Goal: Information Seeking & Learning: Check status

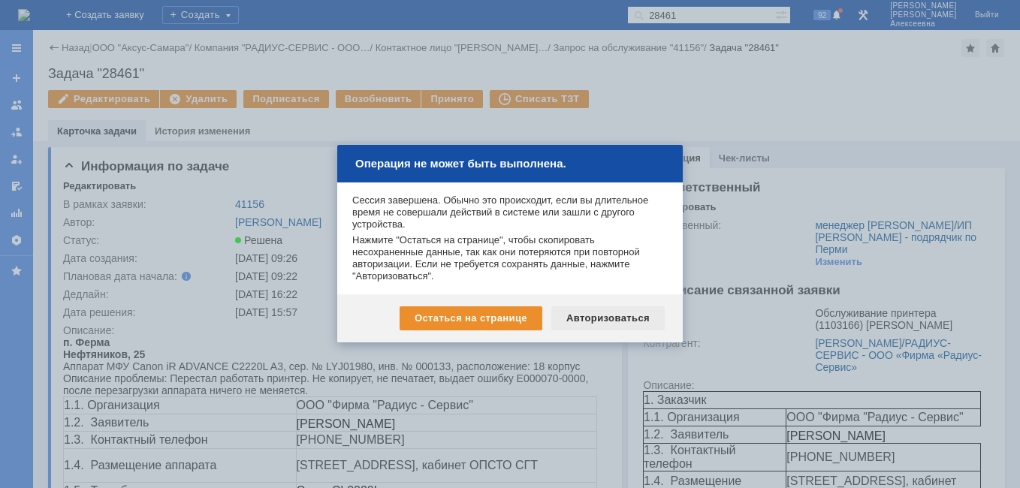
click at [610, 319] on div "Авторизоваться" at bounding box center [607, 318] width 113 height 24
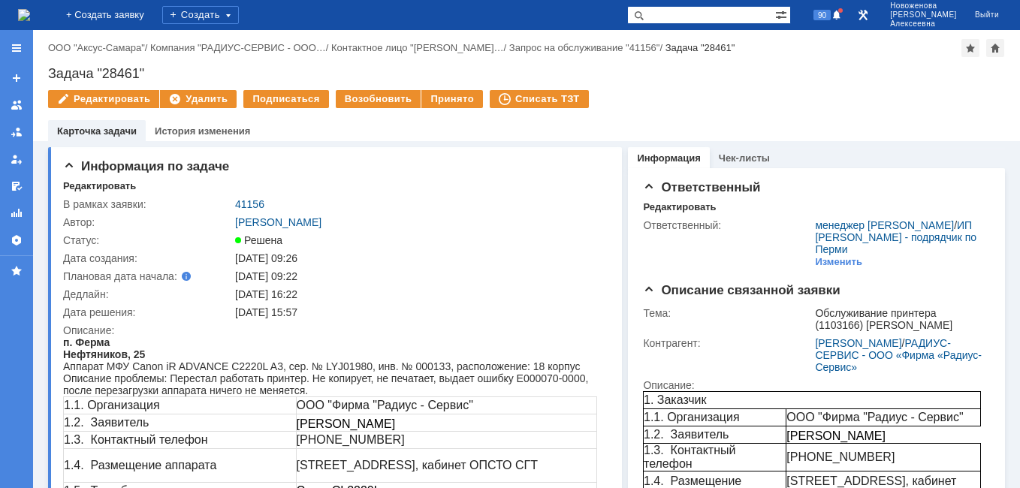
click at [30, 10] on img at bounding box center [24, 15] width 12 height 12
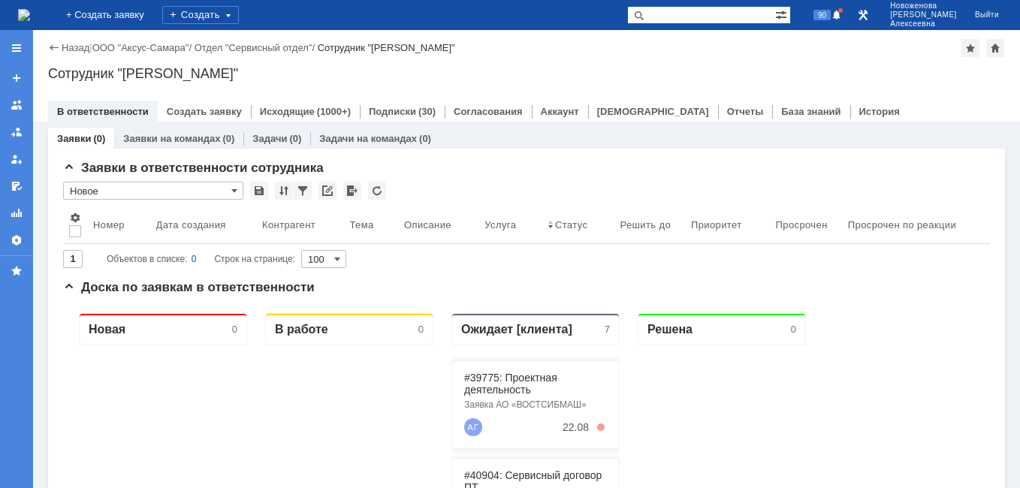
click at [731, 24] on div "На домашнюю + Создать заявку Создать 90 Новоженова Наталья Алексеевна Выйти" at bounding box center [510, 15] width 1020 height 30
click at [727, 14] on input "text" at bounding box center [701, 15] width 148 height 18
paste input "28623"
type input "28623"
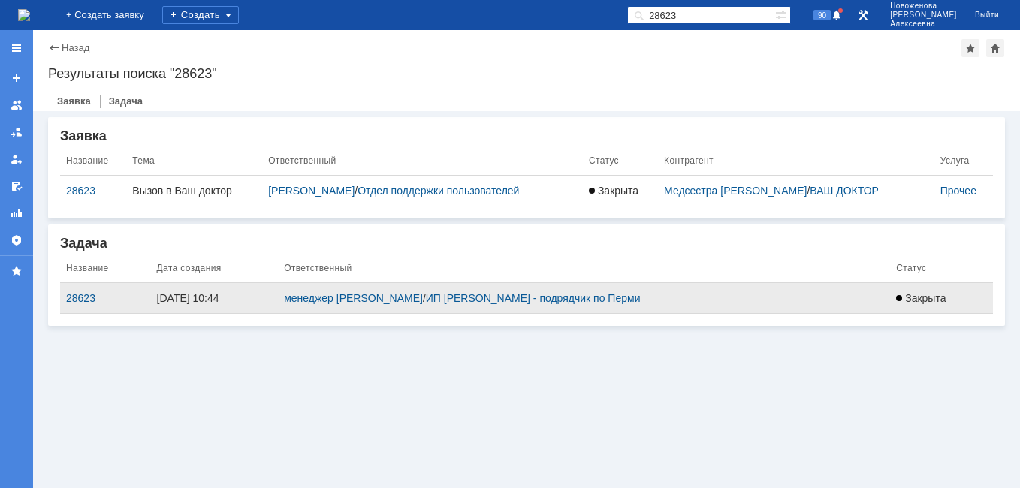
click at [82, 299] on div "28623" at bounding box center [105, 298] width 79 height 12
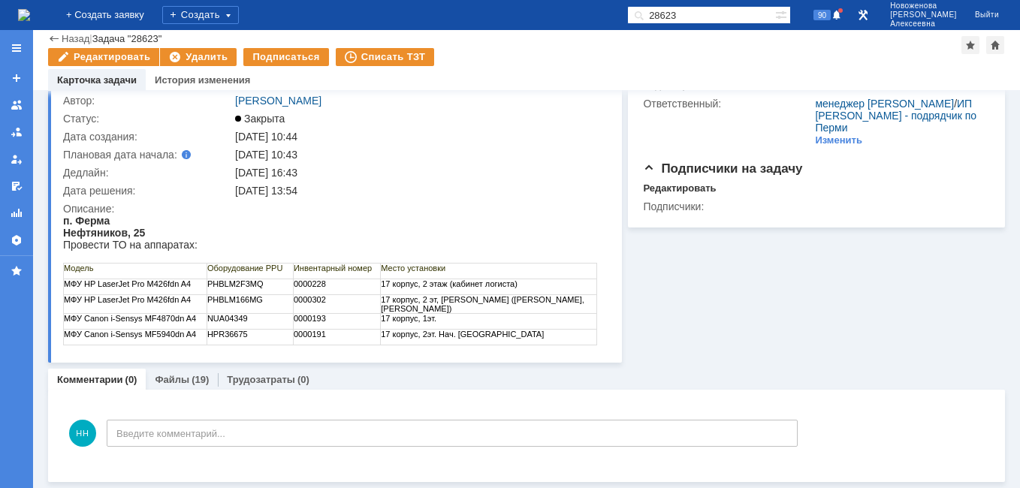
scroll to position [71, 0]
click at [164, 378] on link "Файлы" at bounding box center [172, 379] width 35 height 11
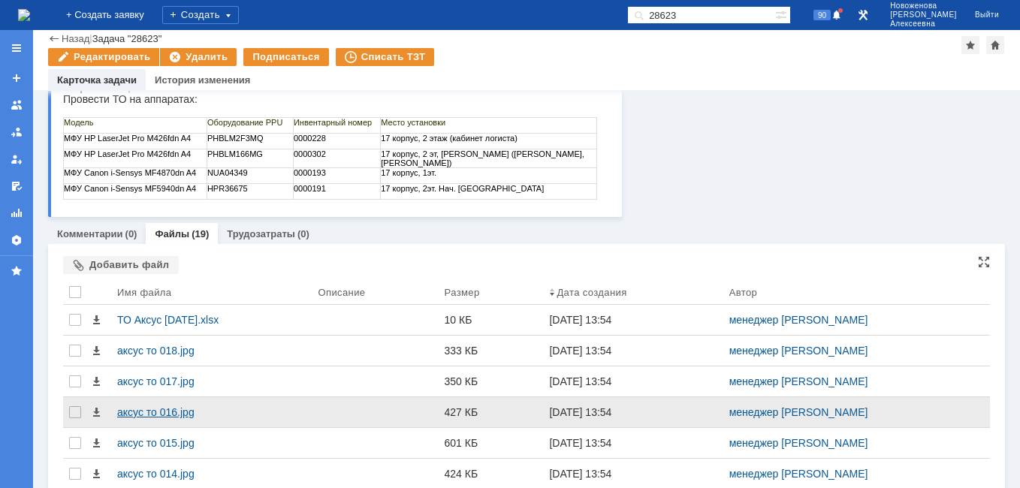
scroll to position [225, 0]
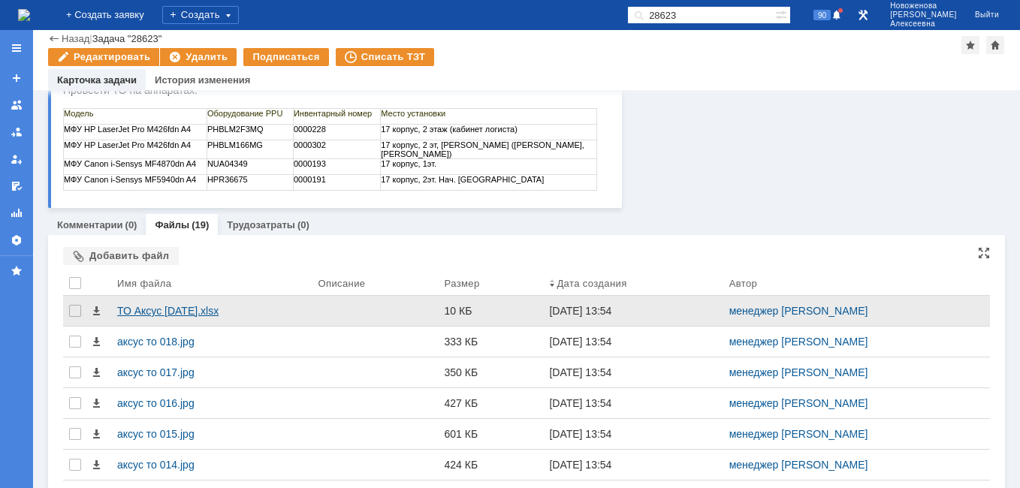
click at [157, 310] on div "ТО Аксус [DATE].xlsx" at bounding box center [211, 311] width 189 height 12
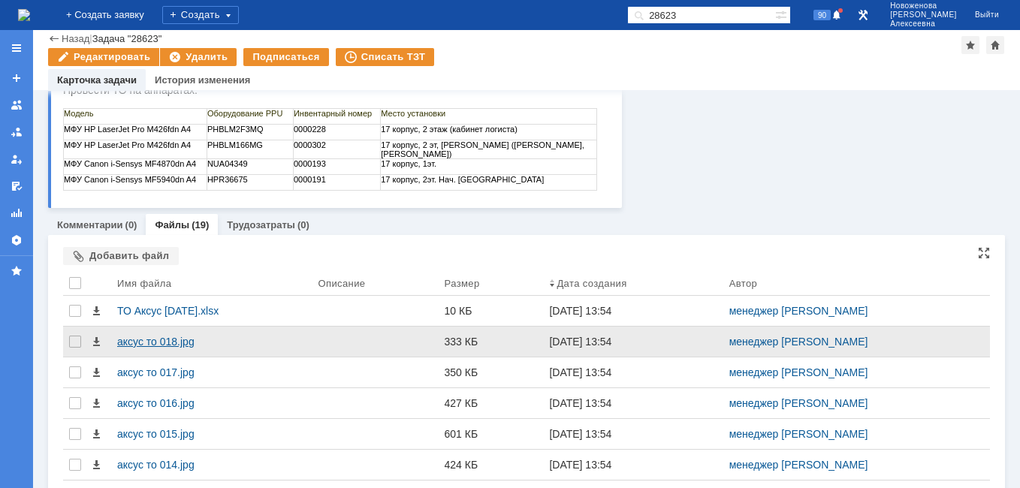
click at [146, 344] on div "аксус то 018.jpg" at bounding box center [211, 342] width 189 height 12
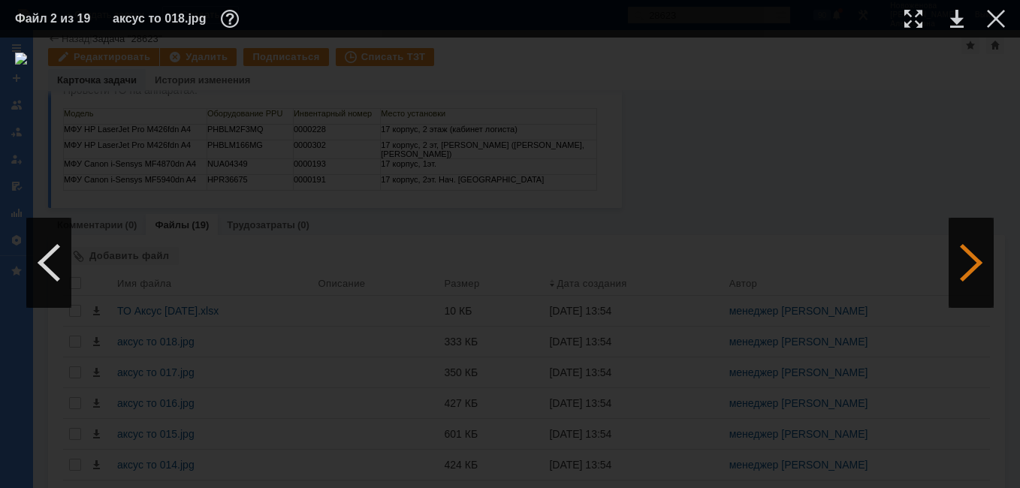
click at [967, 255] on div at bounding box center [970, 263] width 45 height 90
click at [970, 258] on div at bounding box center [970, 263] width 45 height 90
click at [956, 26] on link at bounding box center [957, 19] width 14 height 18
click at [996, 14] on div at bounding box center [995, 19] width 18 height 18
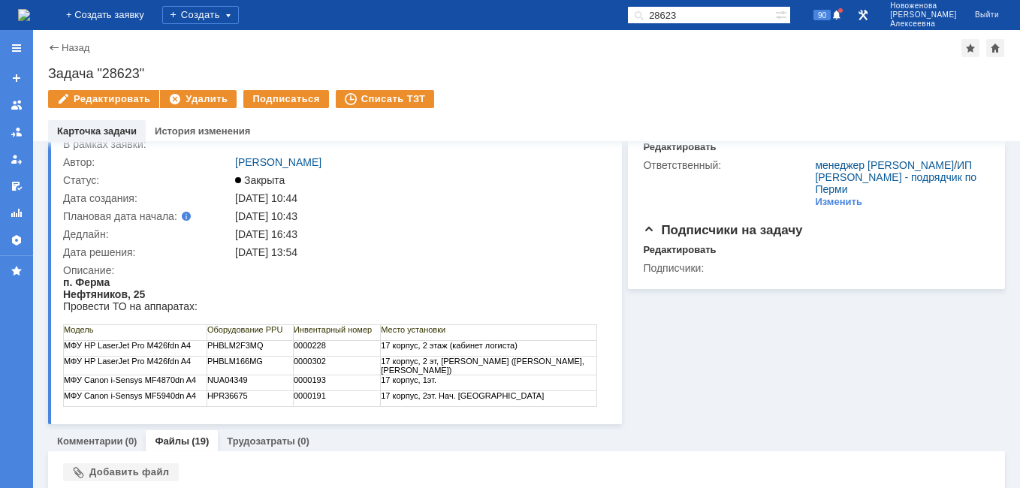
scroll to position [0, 0]
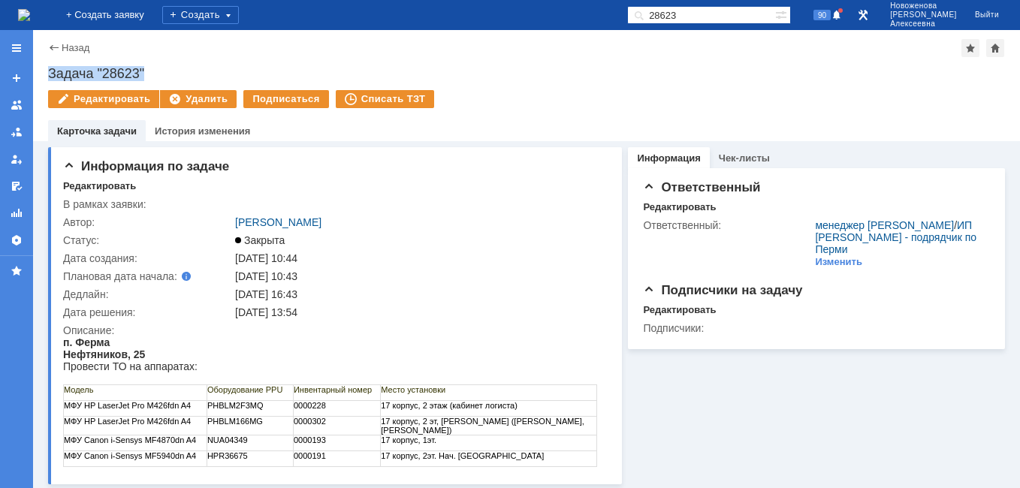
drag, startPoint x: 152, startPoint y: 73, endPoint x: 44, endPoint y: 74, distance: 108.9
click at [44, 74] on div "Назад | Задача "28623" Задача "28623" Редактировать Удалить Подписаться Списать…" at bounding box center [526, 85] width 986 height 111
copy div "Задача "28623""
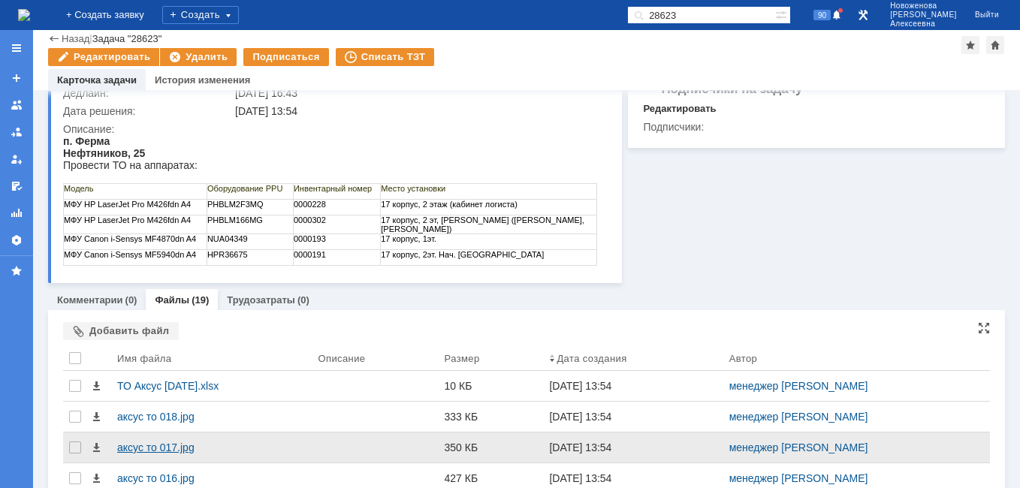
scroll to position [225, 0]
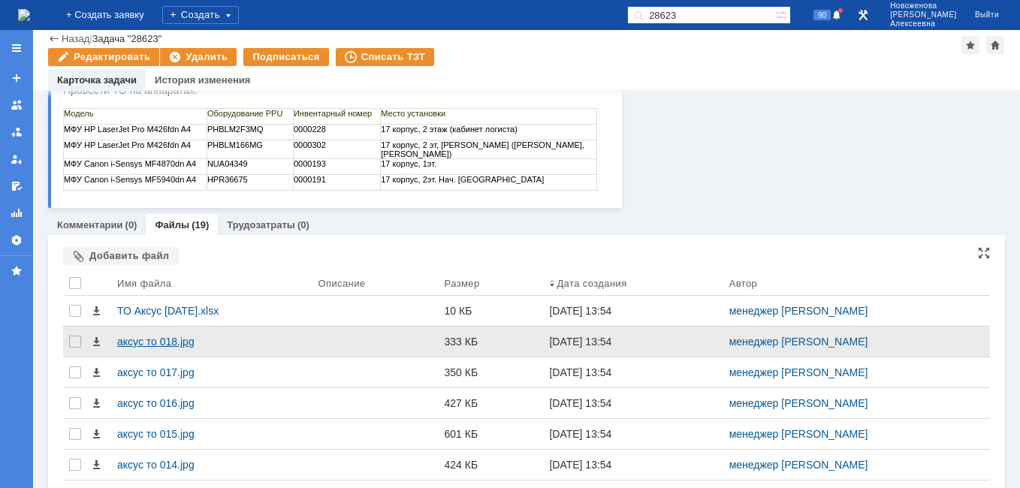
click at [142, 338] on div "аксус то 018.jpg" at bounding box center [211, 342] width 189 height 12
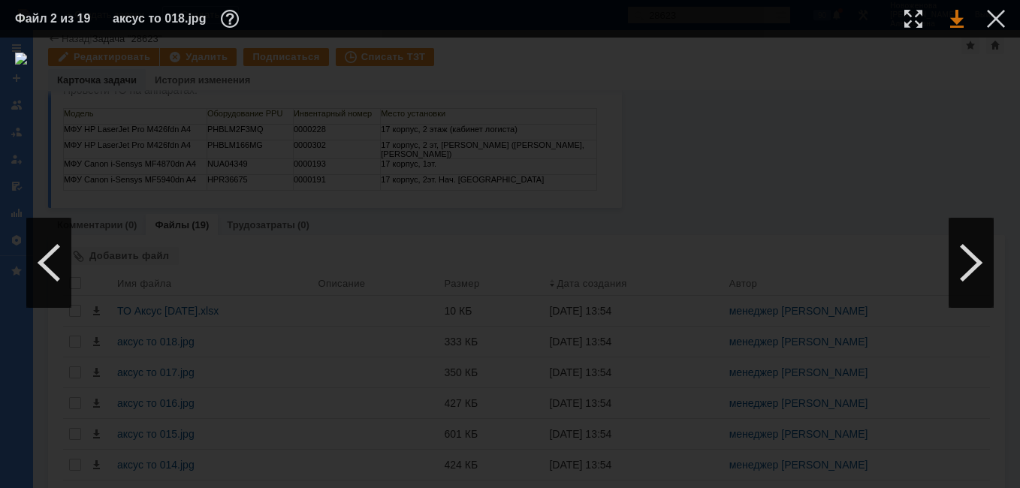
click at [956, 21] on link at bounding box center [957, 19] width 14 height 18
click at [993, 16] on div at bounding box center [995, 19] width 18 height 18
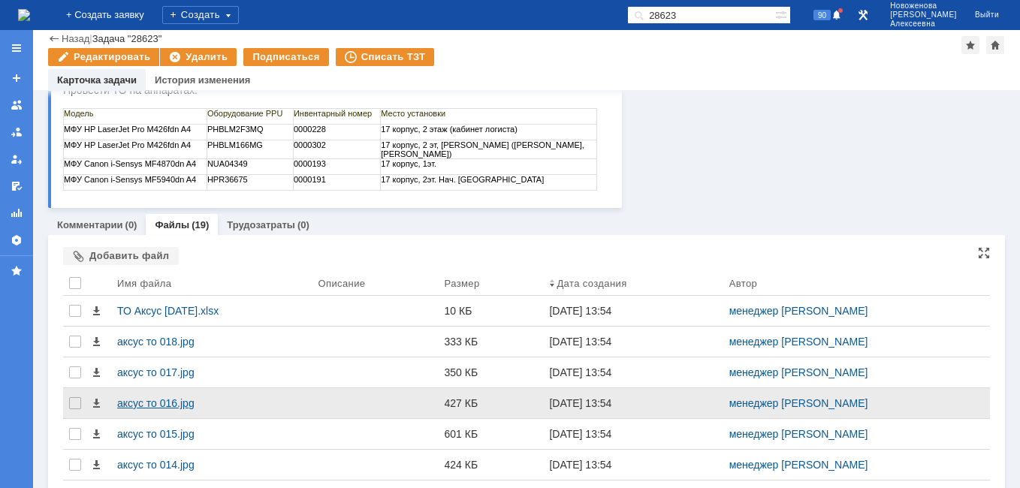
click at [144, 404] on div "аксус то 016.jpg" at bounding box center [211, 403] width 189 height 12
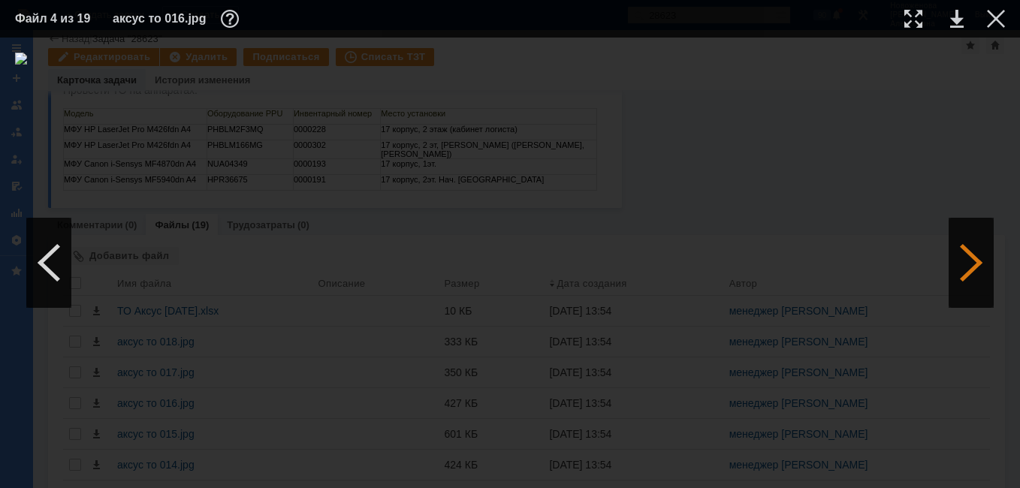
click at [970, 270] on div at bounding box center [970, 263] width 45 height 90
click at [957, 18] on link at bounding box center [957, 19] width 14 height 18
click at [974, 249] on div at bounding box center [970, 263] width 45 height 90
click at [956, 17] on link at bounding box center [957, 19] width 14 height 18
click at [974, 260] on div at bounding box center [970, 263] width 45 height 90
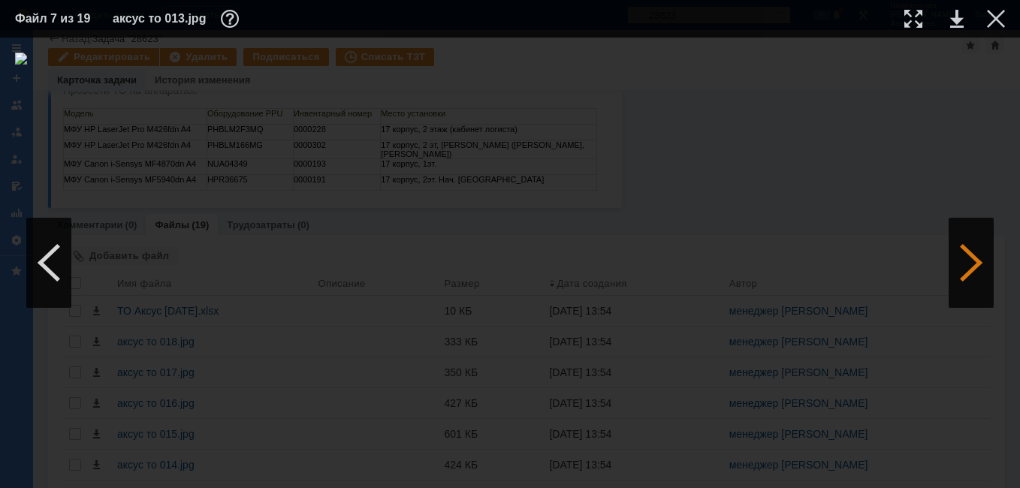
click at [974, 260] on div at bounding box center [970, 263] width 45 height 90
click at [960, 19] on link at bounding box center [957, 19] width 14 height 18
click at [996, 24] on div at bounding box center [995, 19] width 18 height 18
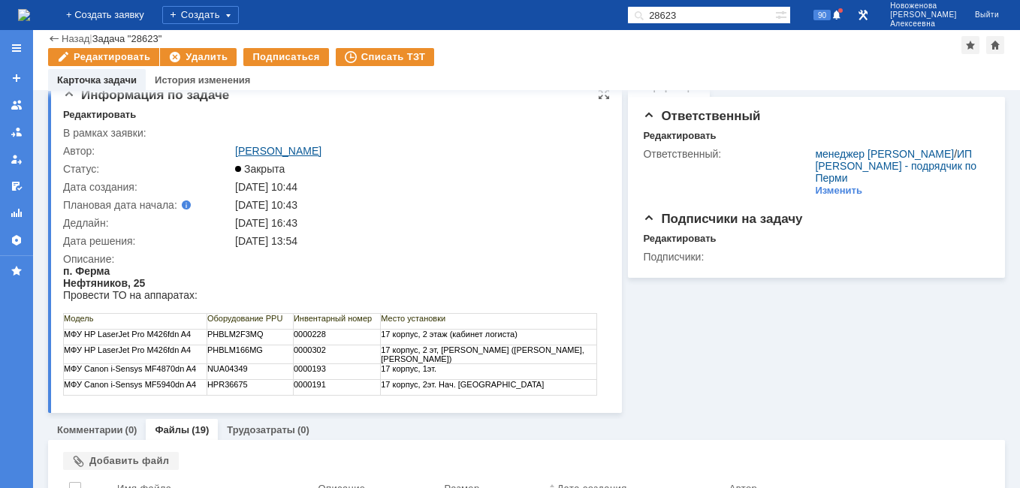
scroll to position [0, 0]
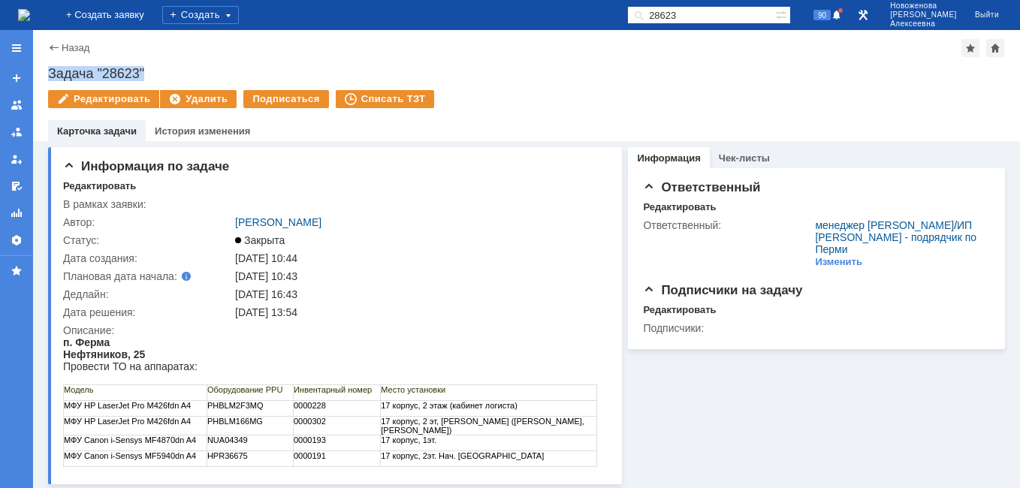
drag, startPoint x: 150, startPoint y: 71, endPoint x: 49, endPoint y: 72, distance: 101.4
click at [49, 72] on div "Задача "28623"" at bounding box center [526, 73] width 956 height 15
copy div "Задача "28623""
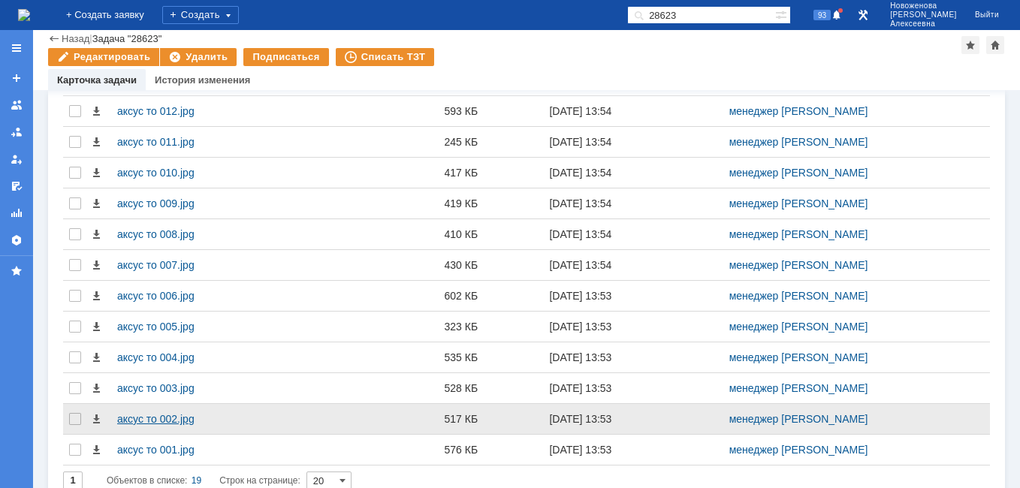
scroll to position [661, 0]
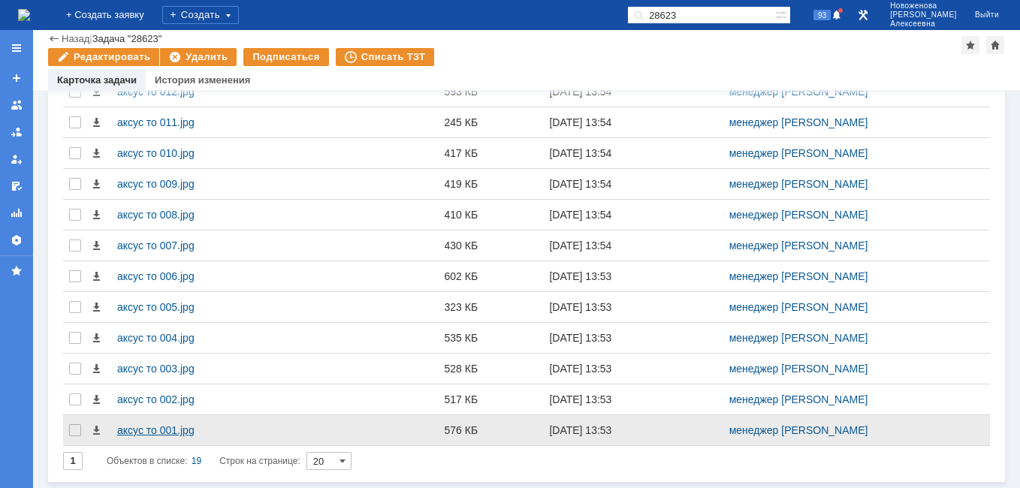
click at [139, 429] on div "аксус то 001.jpg" at bounding box center [211, 430] width 189 height 12
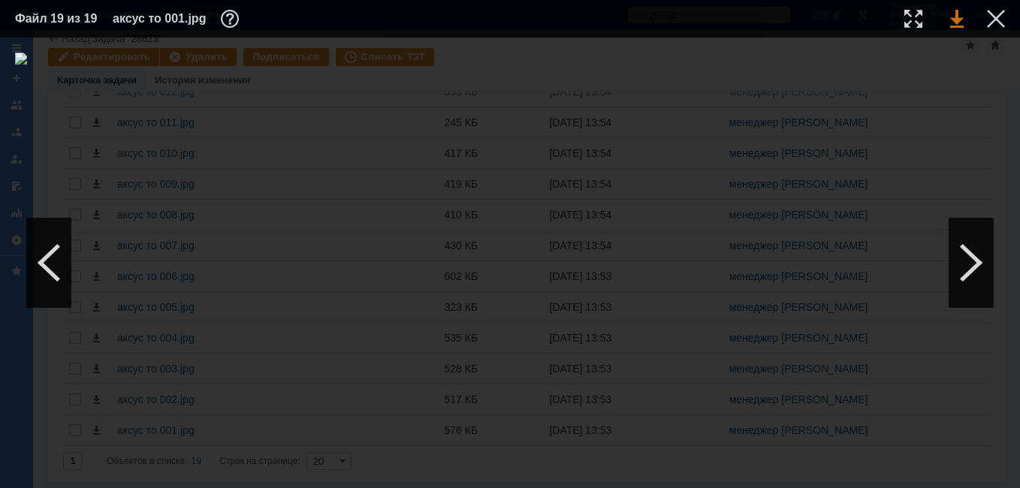
click at [953, 20] on link at bounding box center [957, 19] width 14 height 18
click at [41, 261] on div at bounding box center [48, 263] width 45 height 90
click at [954, 16] on link at bounding box center [957, 19] width 14 height 18
click at [40, 265] on div at bounding box center [48, 263] width 45 height 90
click at [40, 264] on div at bounding box center [48, 263] width 45 height 90
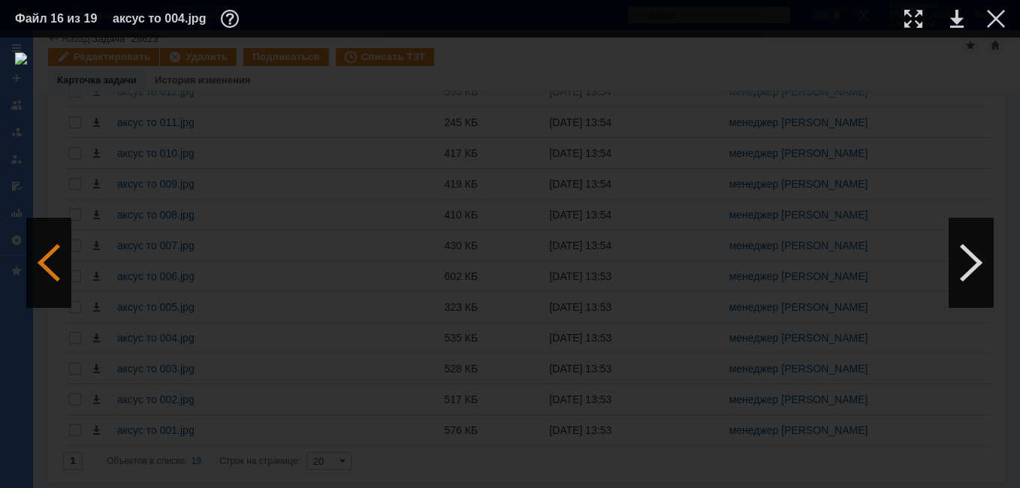
click at [38, 264] on div at bounding box center [48, 263] width 45 height 90
click at [35, 264] on div at bounding box center [48, 263] width 45 height 90
click at [996, 21] on div at bounding box center [995, 19] width 18 height 18
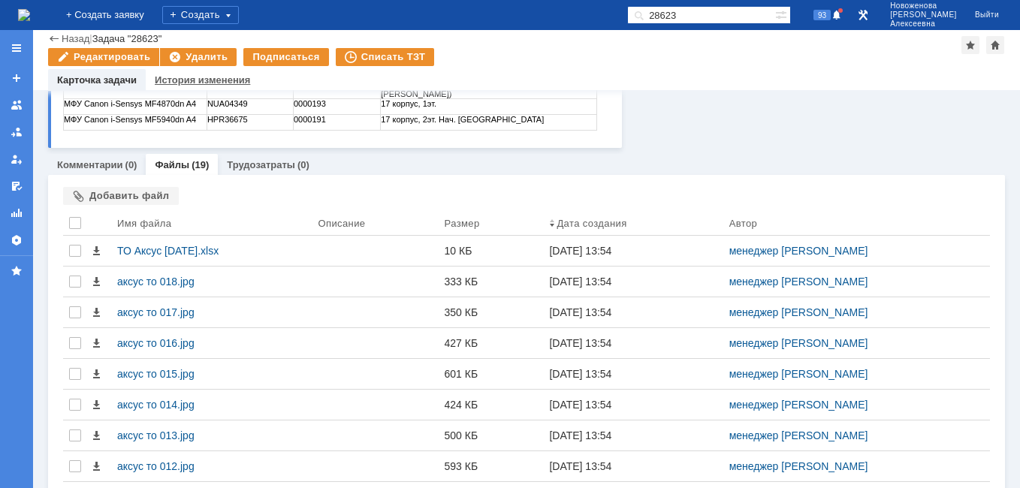
scroll to position [0, 0]
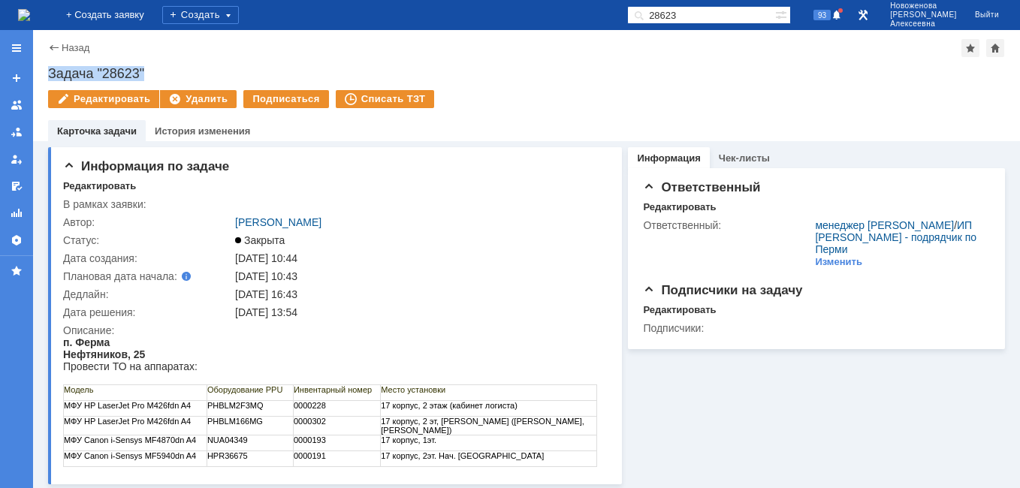
drag, startPoint x: 162, startPoint y: 65, endPoint x: 51, endPoint y: 77, distance: 111.8
click at [51, 77] on div "Назад | Задача "28623" Задача "28623" Редактировать Удалить Подписаться Списать…" at bounding box center [526, 85] width 986 height 111
copy div "Задача "28623""
click at [834, 432] on div "Информация Чек-листы Ответственный Редактировать Ответственный: менеджер МИКО /…" at bounding box center [813, 312] width 383 height 343
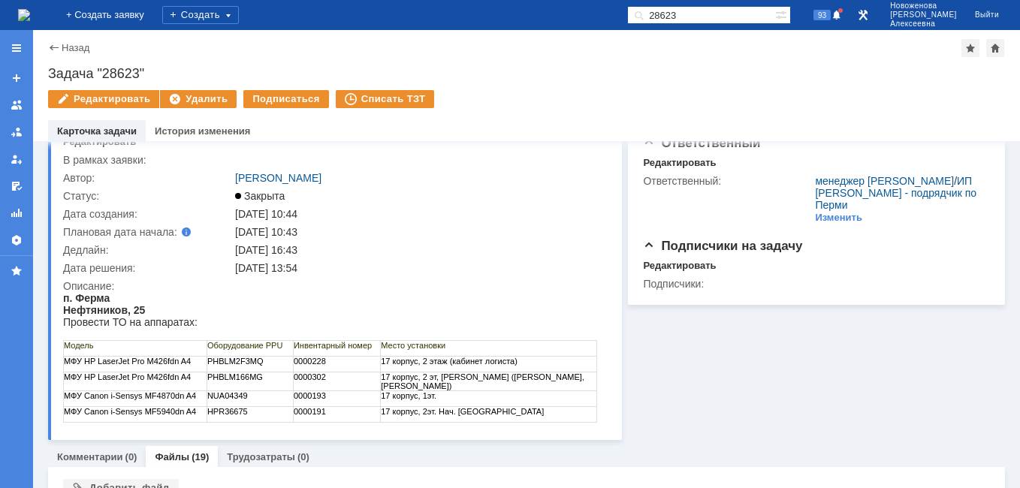
scroll to position [75, 0]
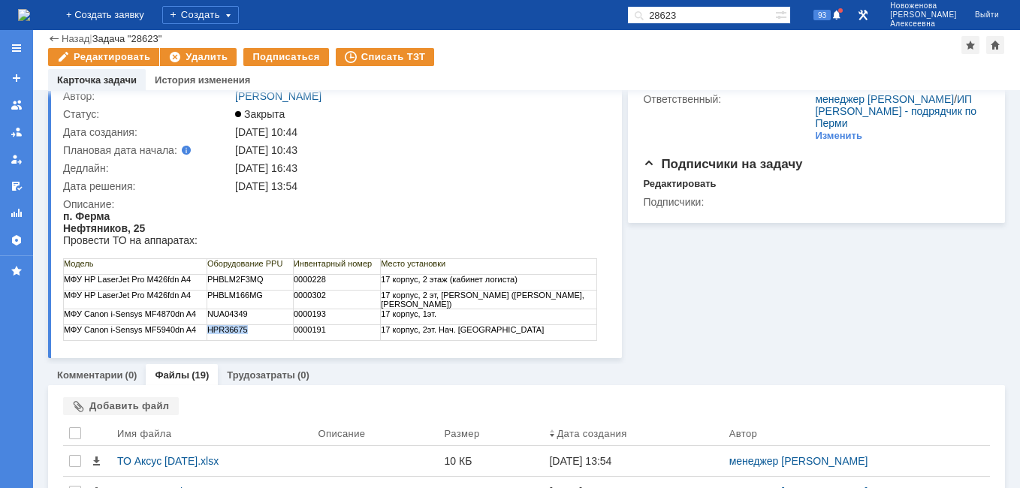
drag, startPoint x: 252, startPoint y: 327, endPoint x: 209, endPoint y: 329, distance: 42.1
click at [209, 329] on td "HPR36675" at bounding box center [249, 333] width 86 height 16
copy td "HPR36675"
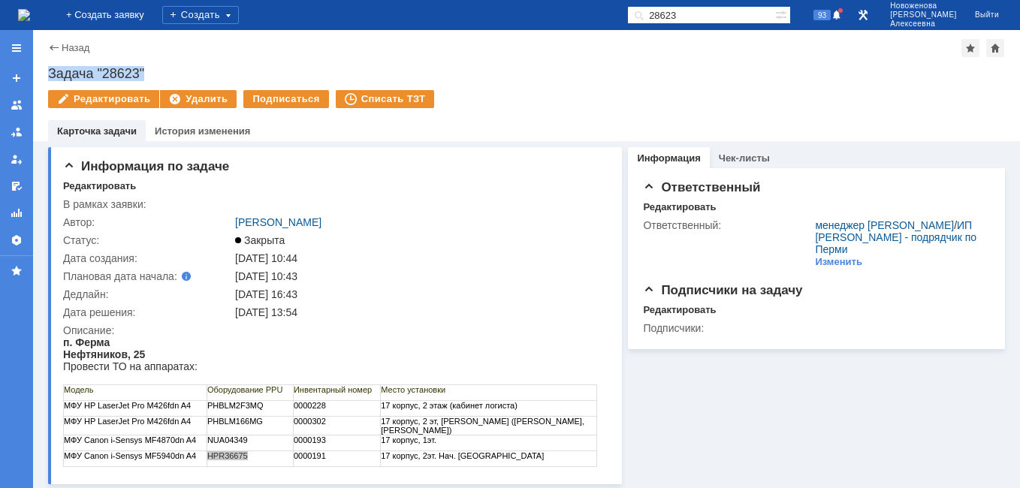
drag, startPoint x: 152, startPoint y: 64, endPoint x: 50, endPoint y: 72, distance: 103.2
click at [50, 72] on div "Назад | Задача "28623" Задача "28623" Редактировать Удалить Подписаться Списать…" at bounding box center [526, 85] width 986 height 111
copy div "Задача "28623""
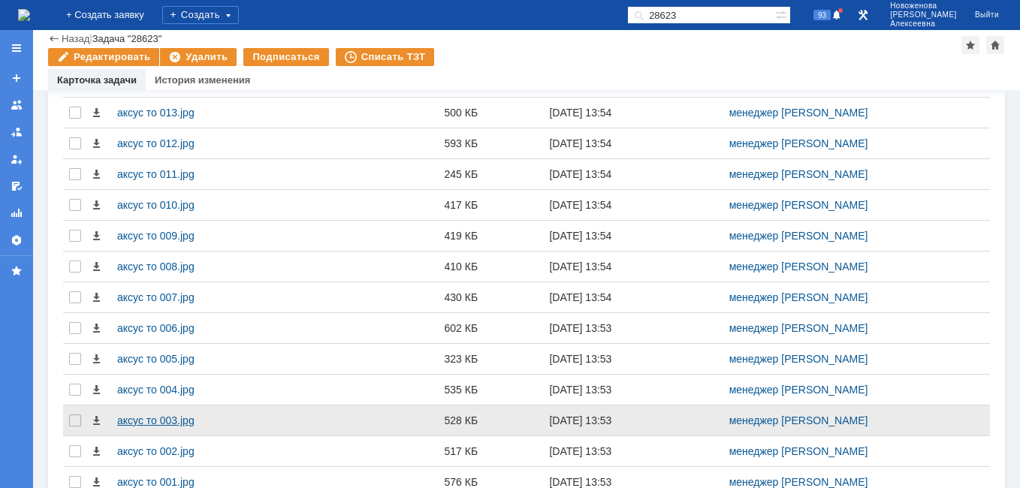
scroll to position [661, 0]
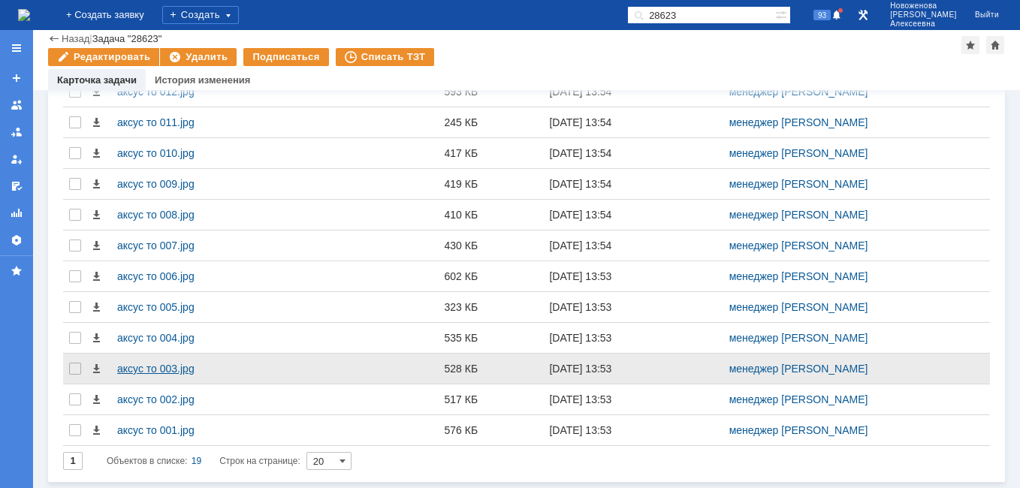
click at [143, 370] on div "аксус то 003.jpg" at bounding box center [211, 369] width 189 height 12
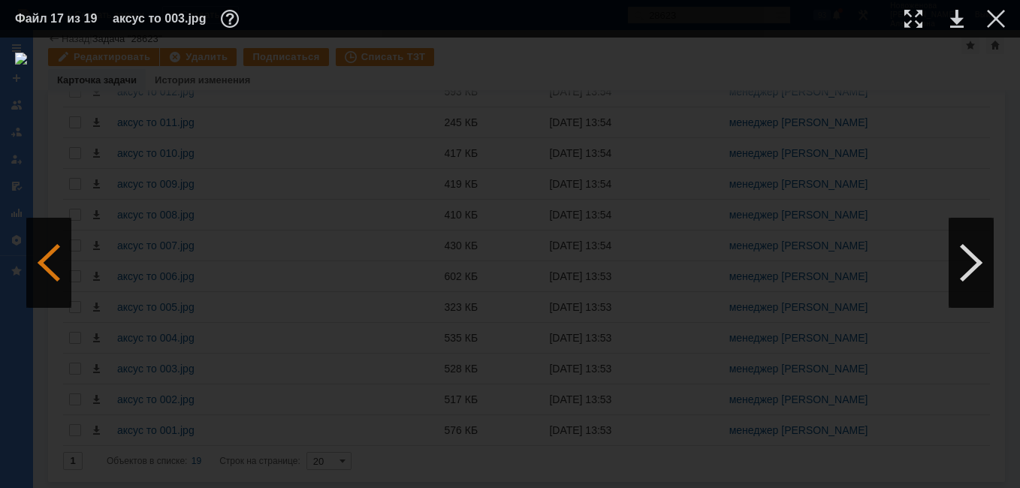
click at [58, 259] on div at bounding box center [48, 263] width 45 height 90
click at [58, 260] on div at bounding box center [48, 263] width 45 height 90
click at [960, 21] on link at bounding box center [957, 19] width 14 height 18
click at [42, 270] on div at bounding box center [48, 263] width 45 height 90
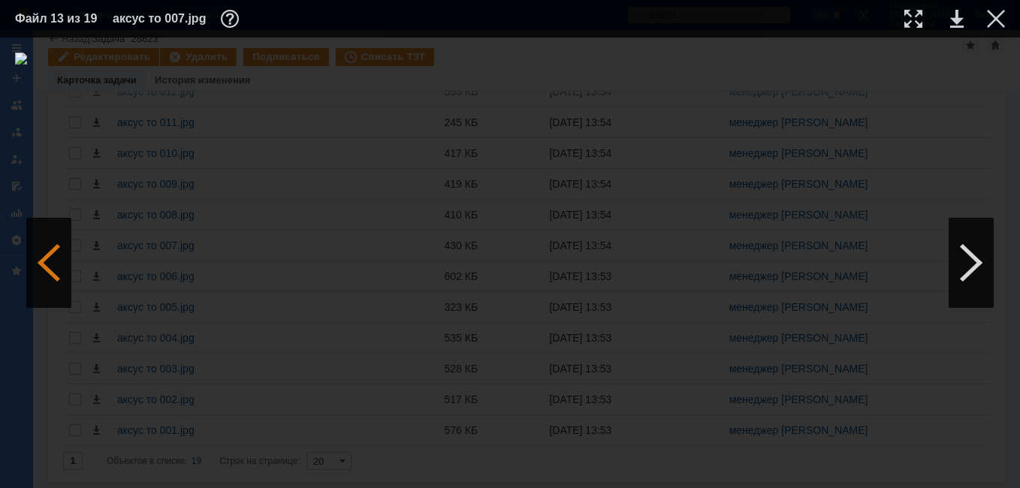
click at [42, 270] on div at bounding box center [48, 263] width 45 height 90
click at [967, 270] on div at bounding box center [970, 263] width 45 height 90
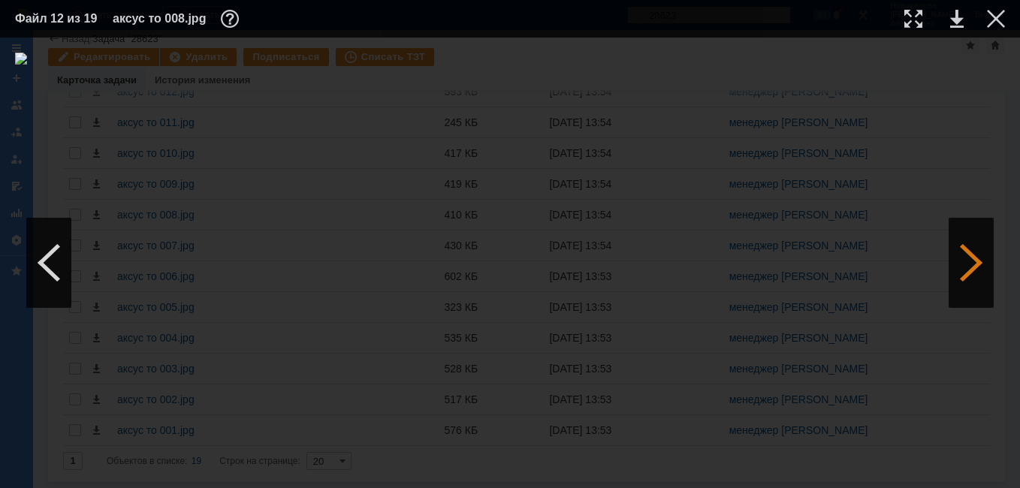
click at [967, 270] on div at bounding box center [970, 263] width 45 height 90
click at [988, 18] on div at bounding box center [995, 19] width 18 height 18
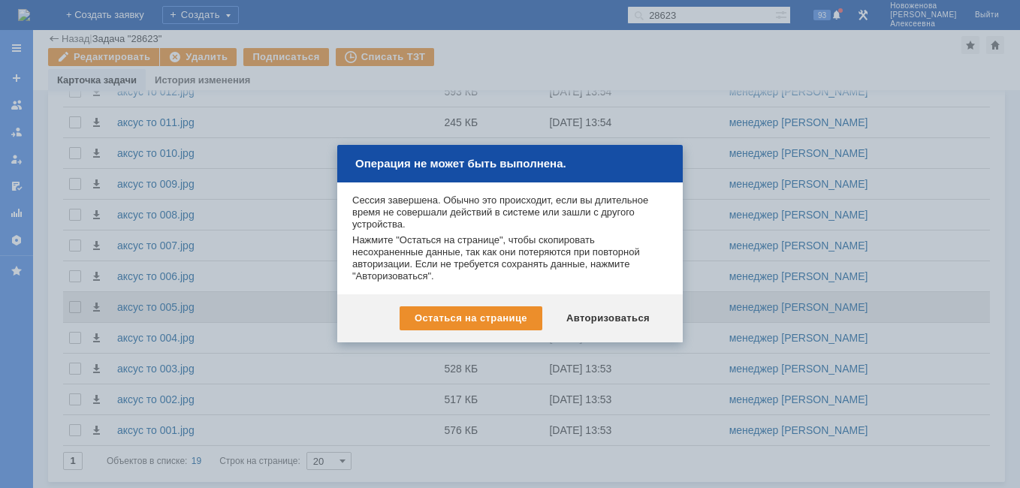
click at [614, 314] on div "Авторизоваться" at bounding box center [607, 318] width 113 height 24
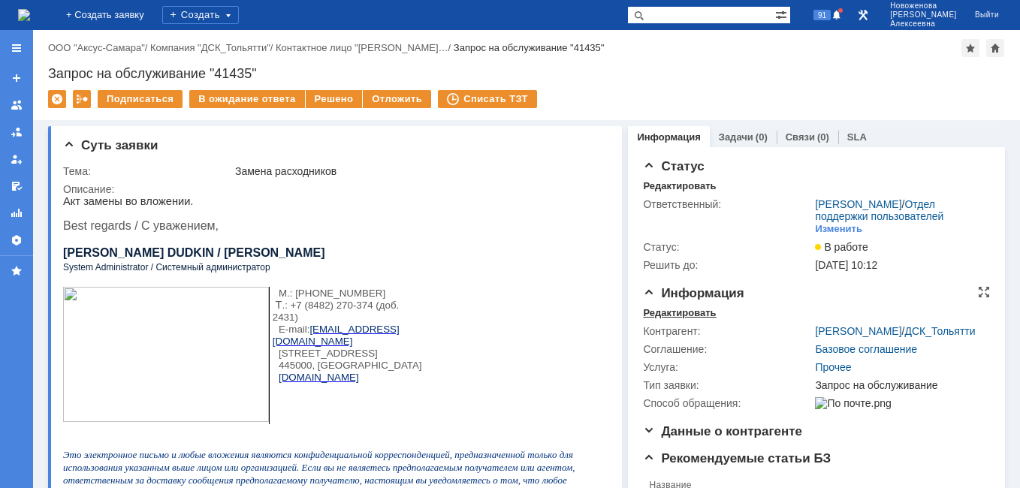
click at [667, 319] on div "Редактировать" at bounding box center [679, 313] width 73 height 12
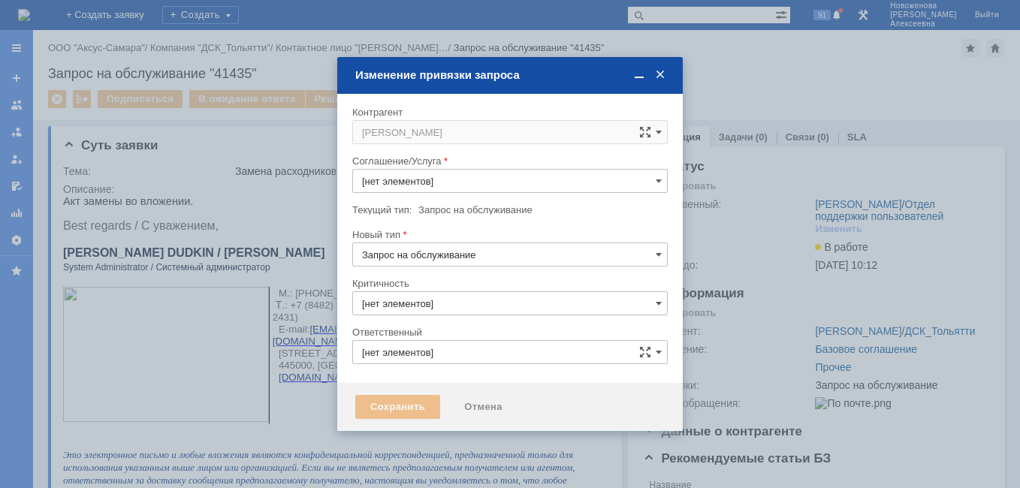
type input "3. Низкая"
type input "[PERSON_NAME]"
type input "[не указано]"
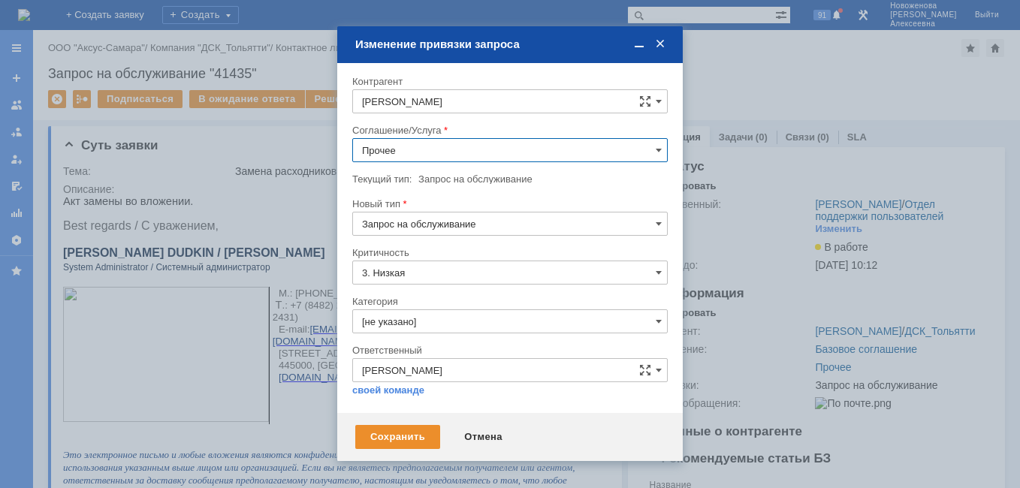
click at [653, 150] on input "Прочее" at bounding box center [509, 150] width 315 height 24
click at [496, 300] on span "ПТ_Замена расходных материалов / ресурсных деталей" at bounding box center [510, 300] width 296 height 12
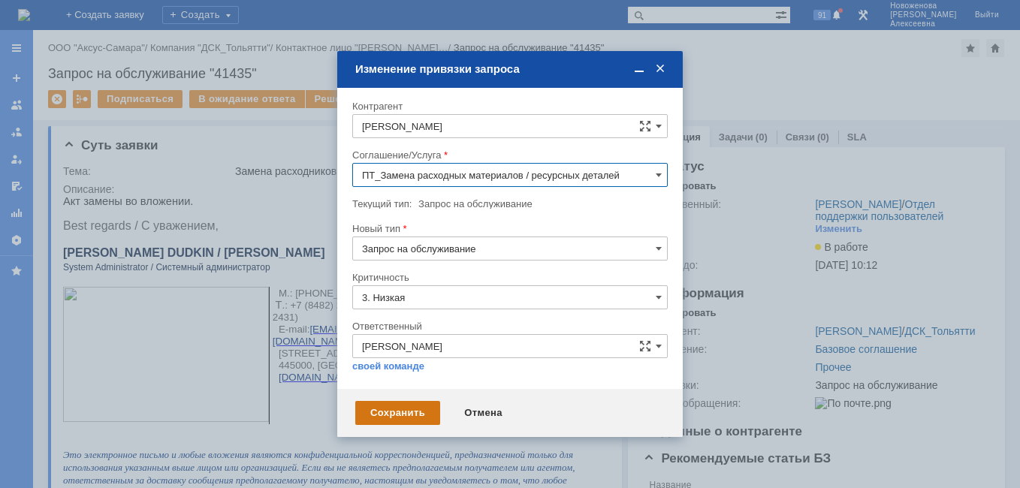
type input "ПТ_Замена расходных материалов / ресурсных деталей"
click at [402, 404] on div "Сохранить" at bounding box center [397, 413] width 85 height 24
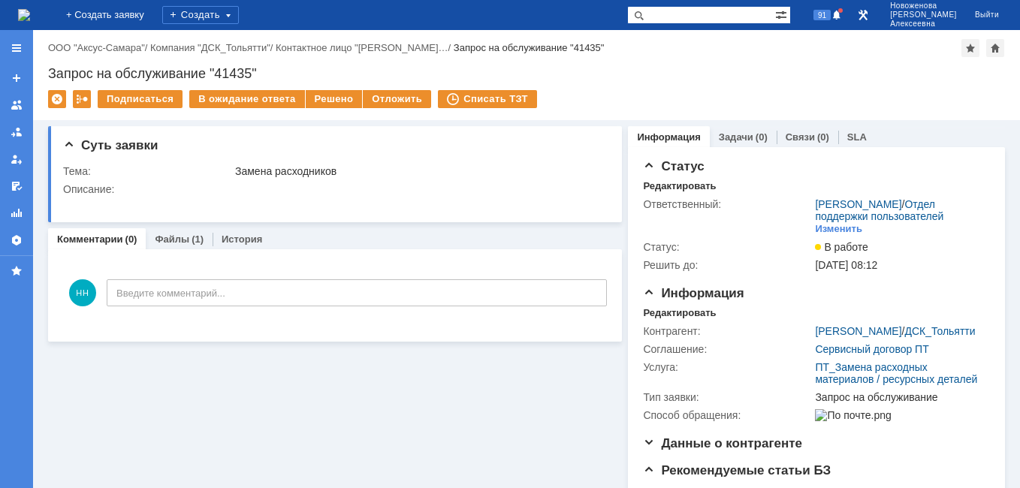
scroll to position [0, 0]
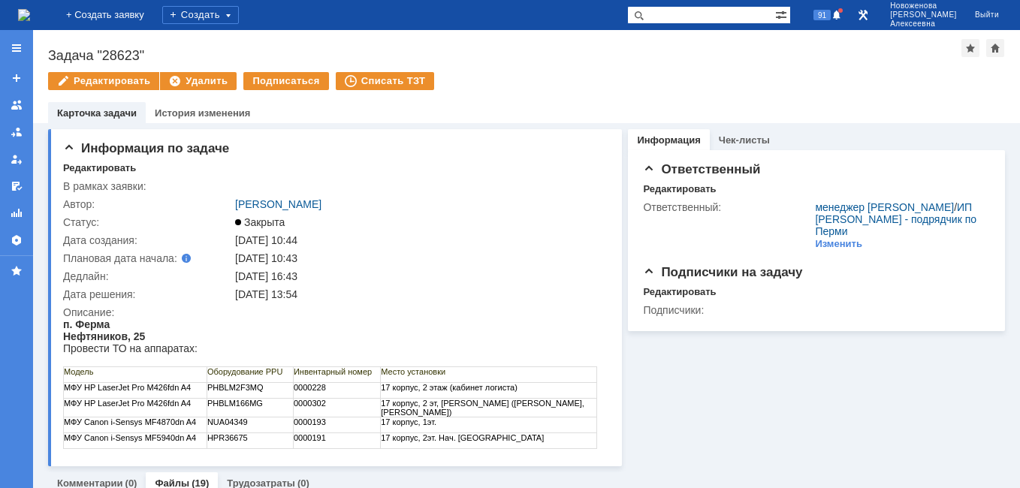
click at [30, 9] on img at bounding box center [24, 15] width 12 height 12
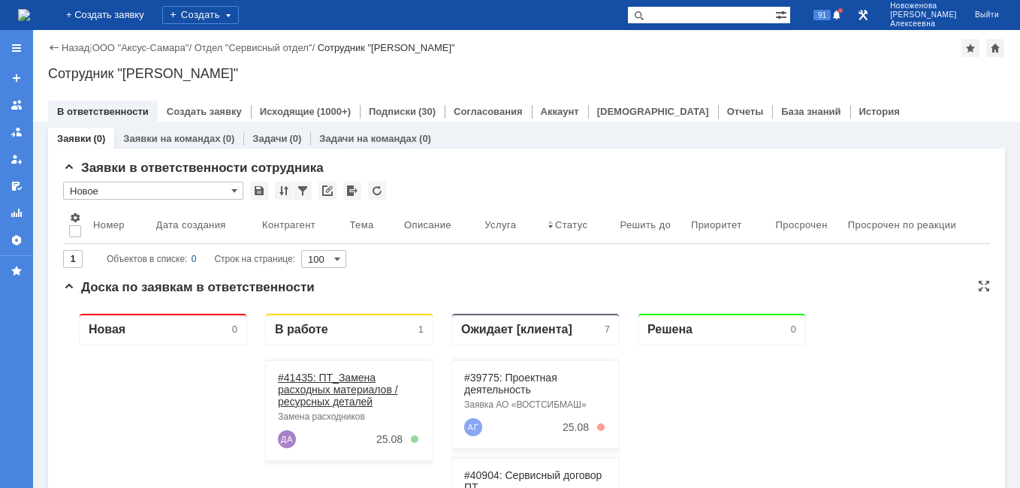
click at [353, 384] on link "#41435: ПТ_Замена расходных материалов / ресурсных деталей" at bounding box center [338, 390] width 120 height 36
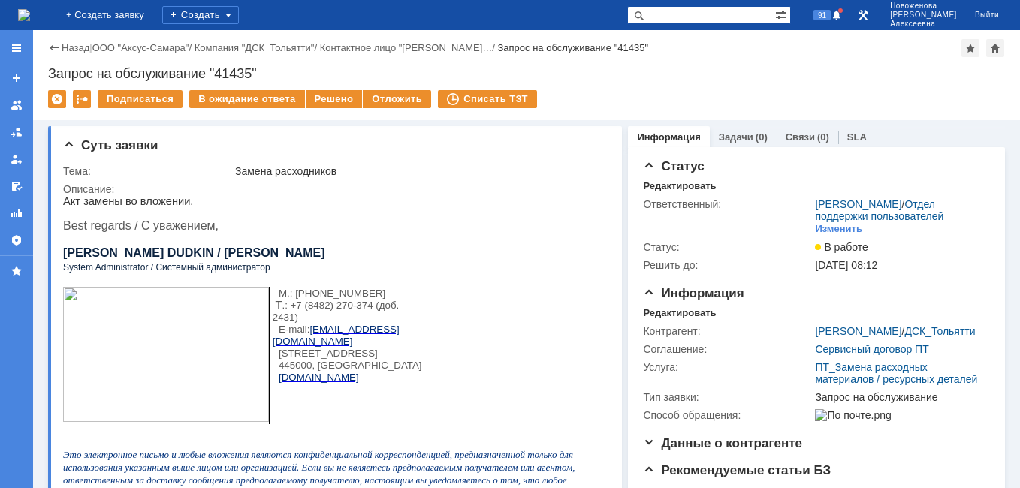
scroll to position [150, 0]
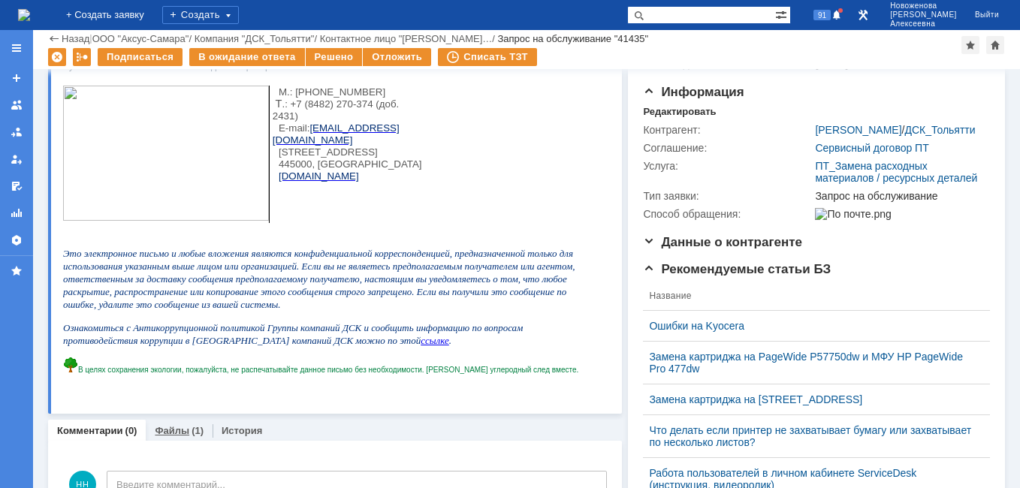
click at [173, 432] on link "Файлы" at bounding box center [172, 430] width 35 height 11
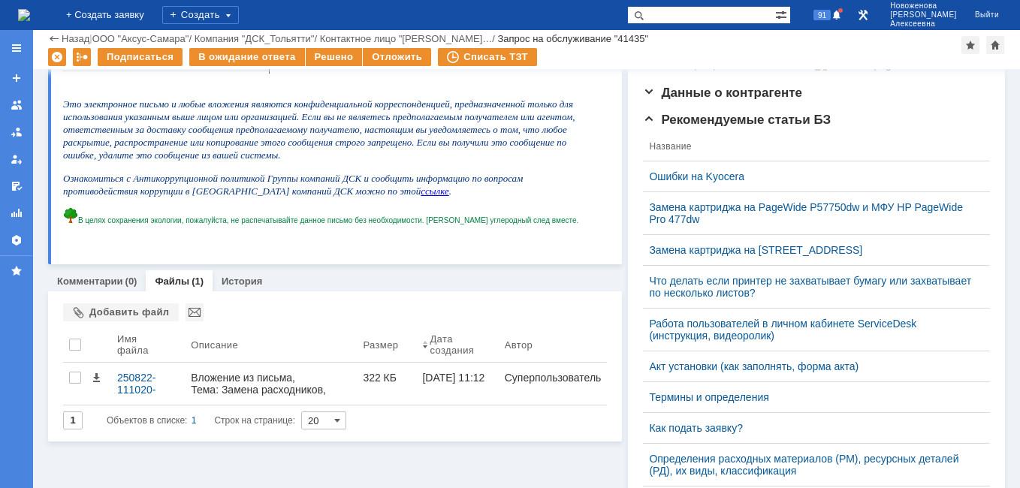
scroll to position [300, 0]
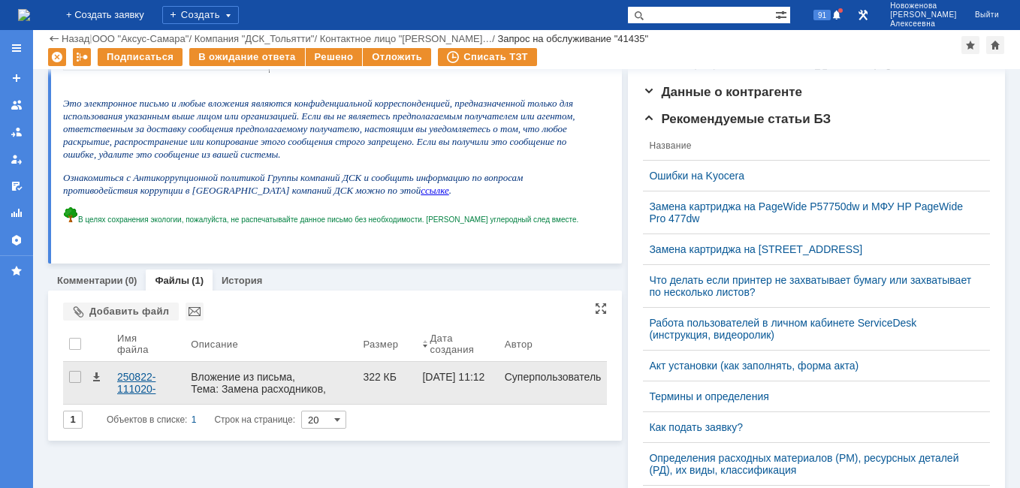
click at [128, 389] on div "250822-111020-scan.pdf" at bounding box center [148, 383] width 62 height 24
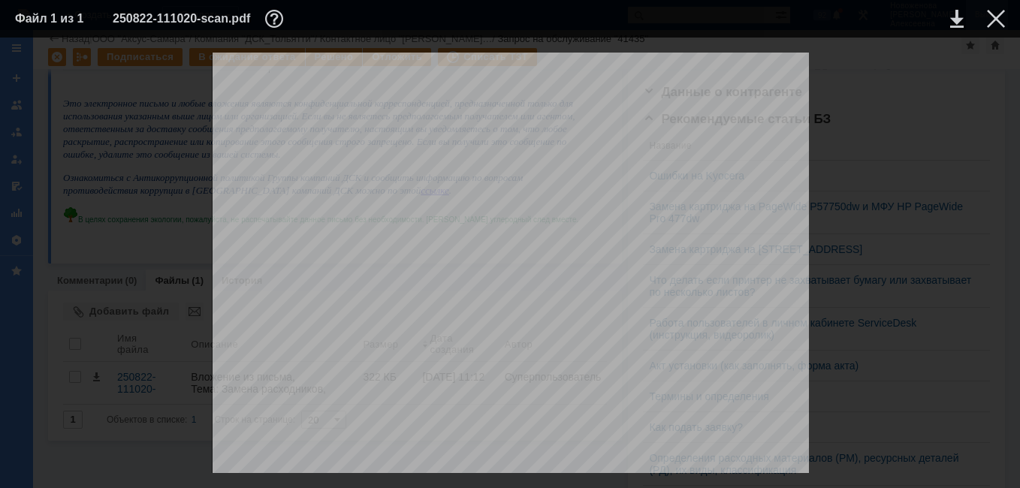
click at [1004, 17] on div at bounding box center [995, 19] width 18 height 18
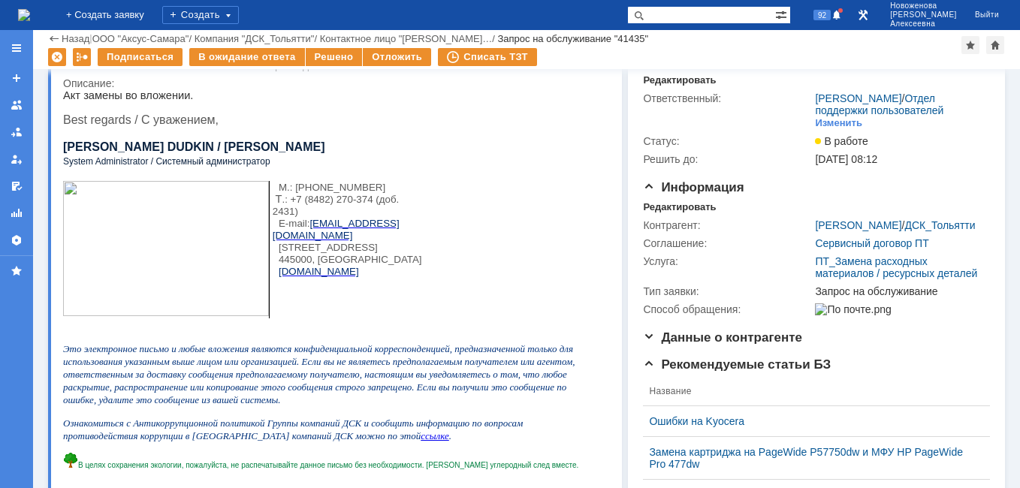
scroll to position [0, 0]
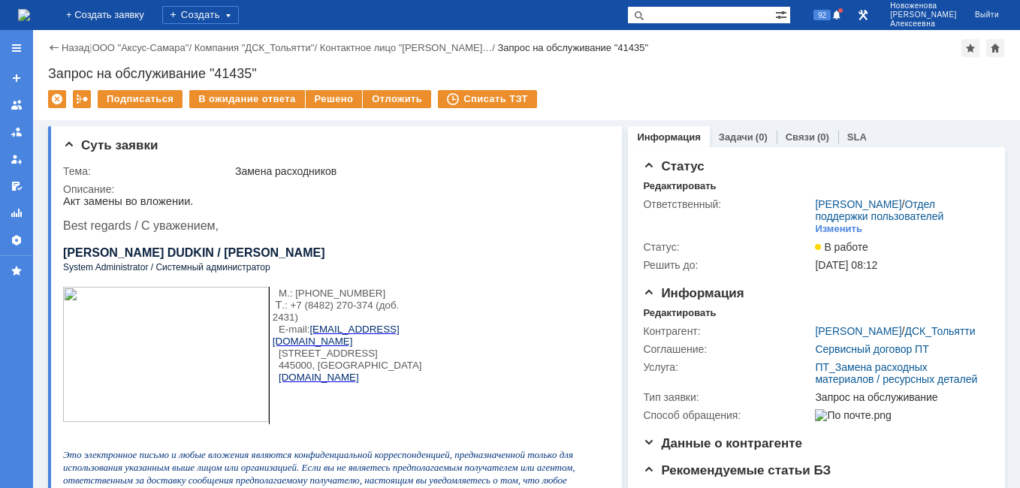
click at [30, 17] on img at bounding box center [24, 15] width 12 height 12
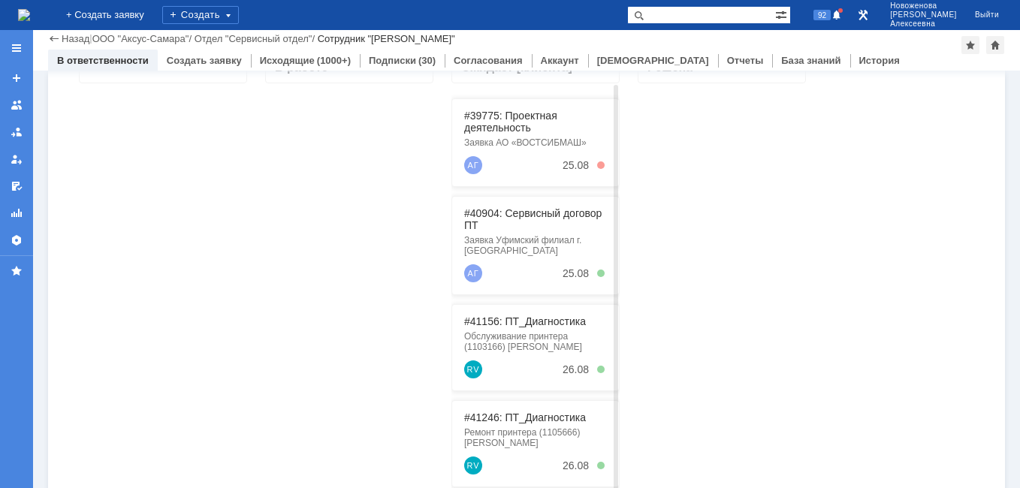
scroll to position [158, 0]
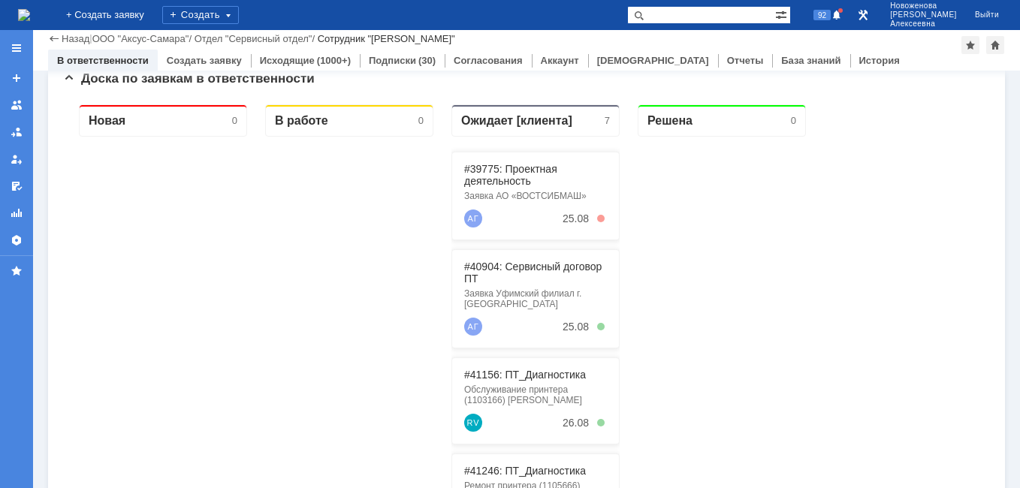
click at [742, 16] on input "text" at bounding box center [701, 15] width 148 height 18
paste input "41404"
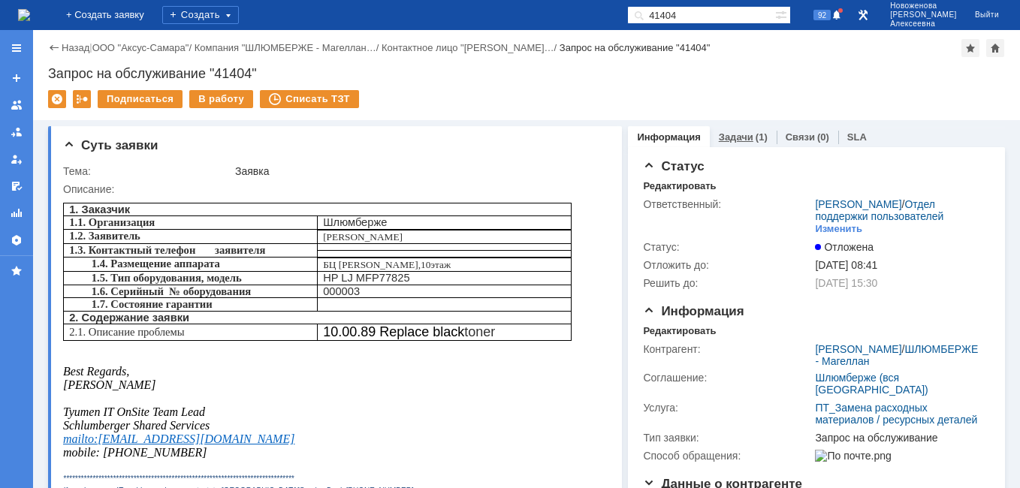
click at [730, 137] on link "Задачи" at bounding box center [735, 136] width 35 height 11
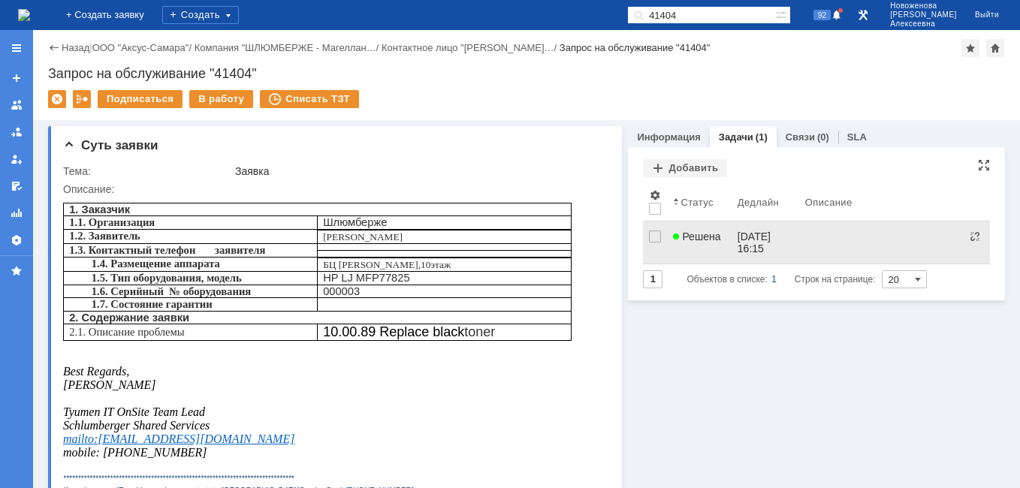
click at [694, 252] on link "Решена" at bounding box center [699, 242] width 64 height 42
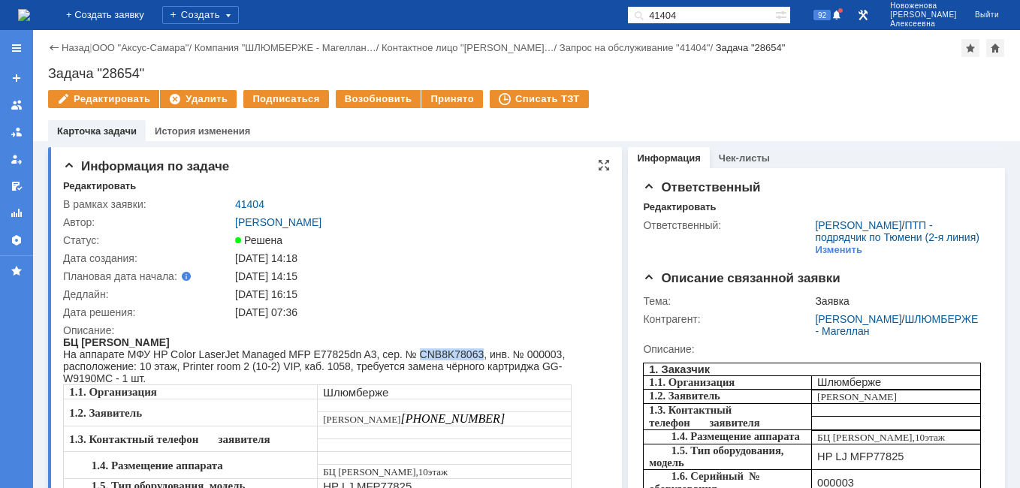
drag, startPoint x: 476, startPoint y: 354, endPoint x: 414, endPoint y: 354, distance: 61.6
click at [414, 354] on div "На аппарате МФУ HP Color LaserJet Managed MFP E77825dn A3, сер. № CNB8K78063, и…" at bounding box center [330, 366] width 534 height 36
copy div "CNB8K78063"
drag, startPoint x: 159, startPoint y: 68, endPoint x: 48, endPoint y: 77, distance: 111.5
click at [48, 77] on div "Задача "28654"" at bounding box center [526, 73] width 956 height 15
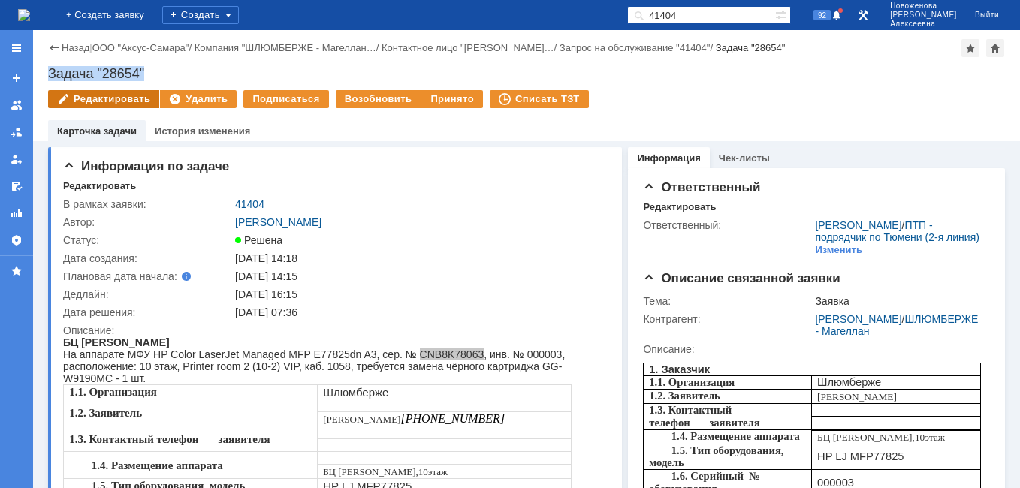
copy div "Задача "28654""
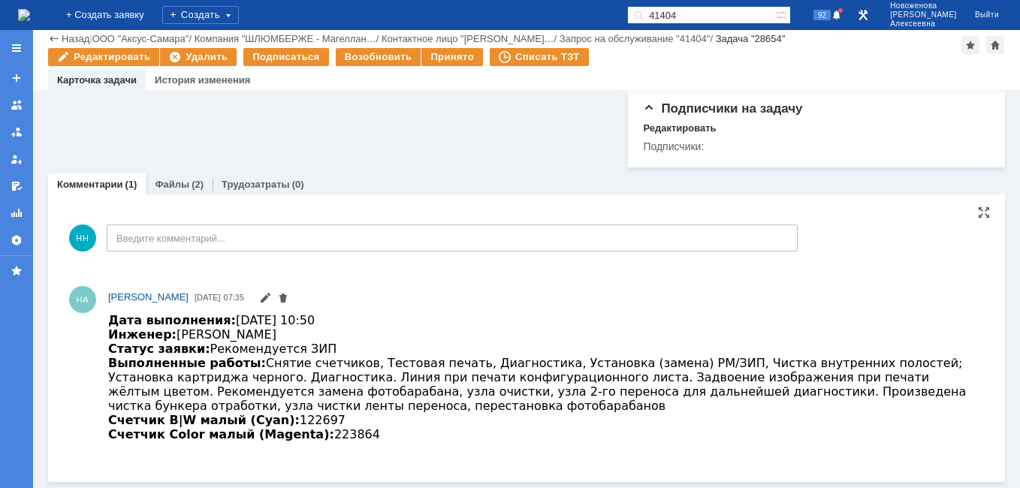
scroll to position [686, 0]
click at [171, 183] on link "Файлы" at bounding box center [172, 184] width 35 height 11
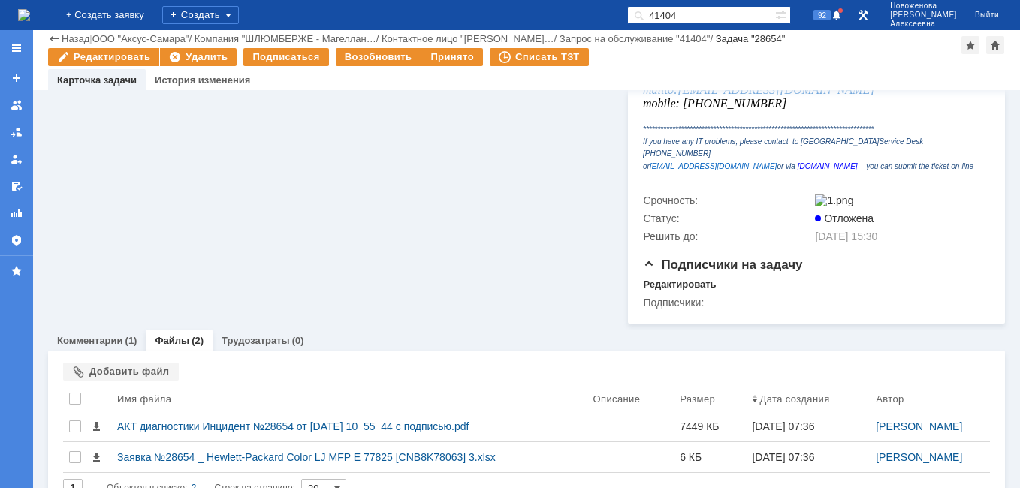
scroll to position [557, 0]
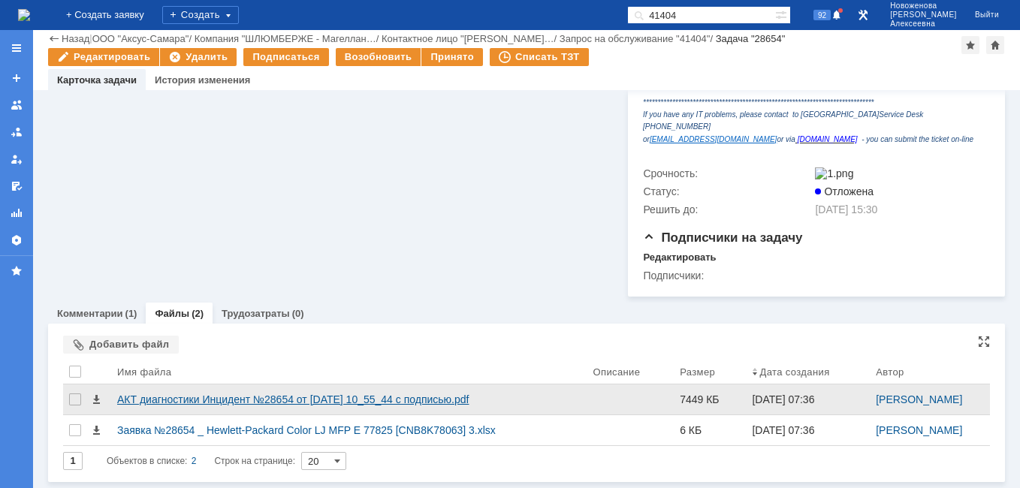
click at [213, 401] on div "АКТ диагностики Инцидент №28654 от [DATE] 10_55_44 с подписью.pdf" at bounding box center [348, 399] width 463 height 12
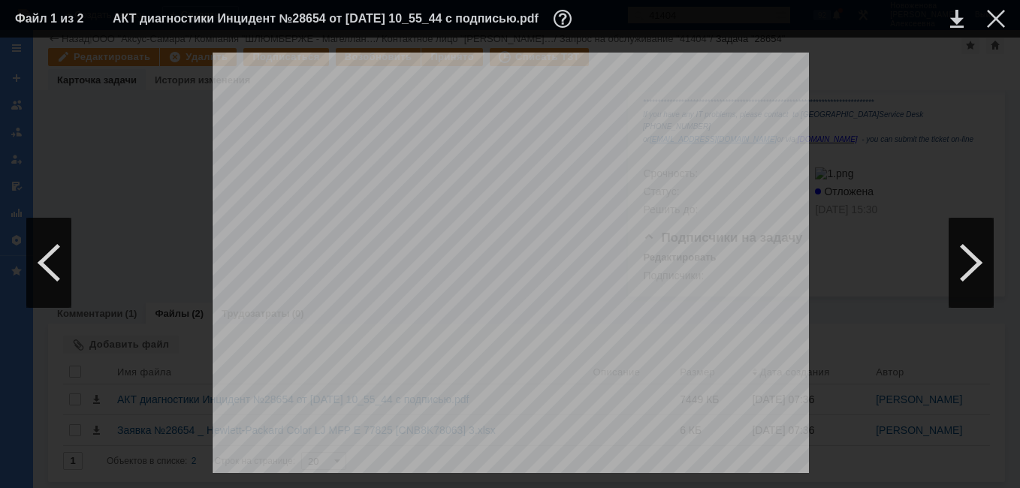
scroll to position [0, 0]
click at [998, 17] on div at bounding box center [995, 19] width 18 height 18
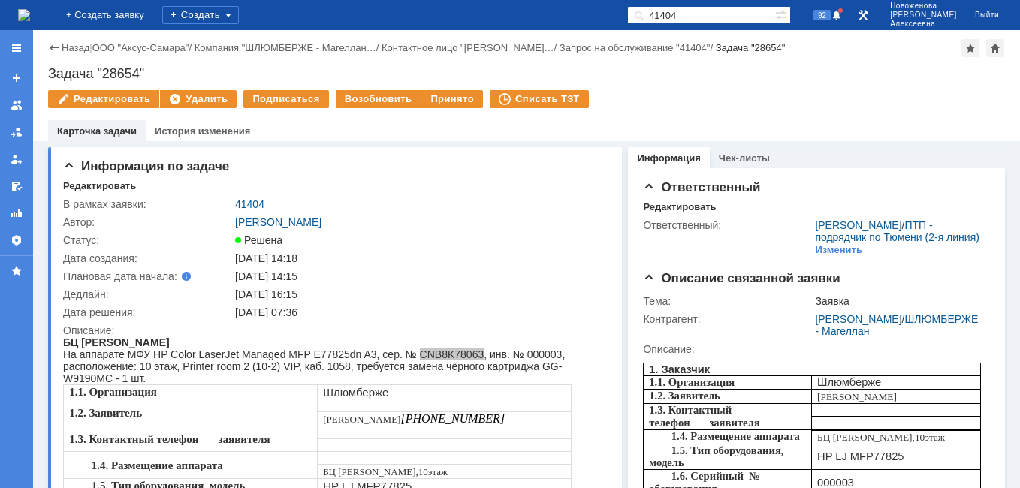
drag, startPoint x: 733, startPoint y: 18, endPoint x: 602, endPoint y: 11, distance: 131.6
click at [602, 11] on div "На домашнюю + Создать заявку Создать 41404 92 [PERSON_NAME]" at bounding box center [510, 15] width 1020 height 30
paste input "111"
type input "41111"
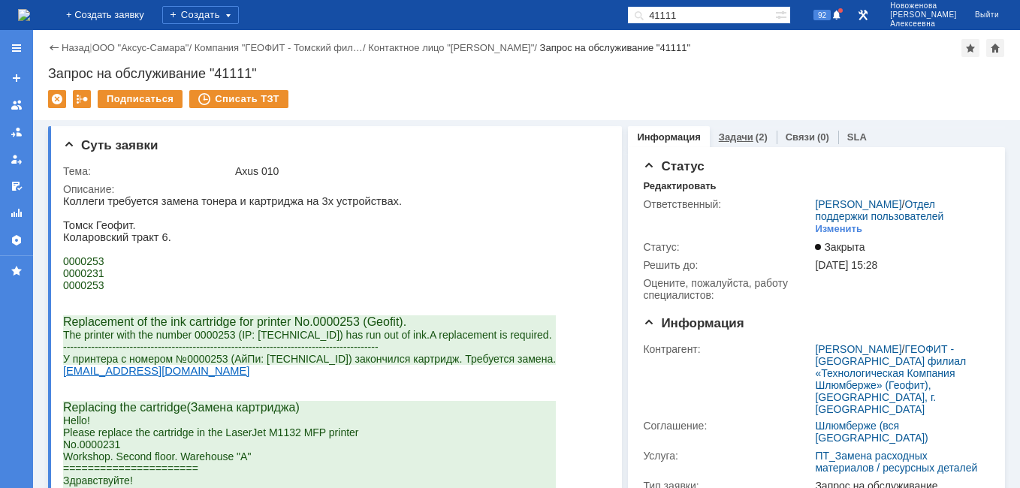
click at [721, 137] on link "Задачи" at bounding box center [735, 136] width 35 height 11
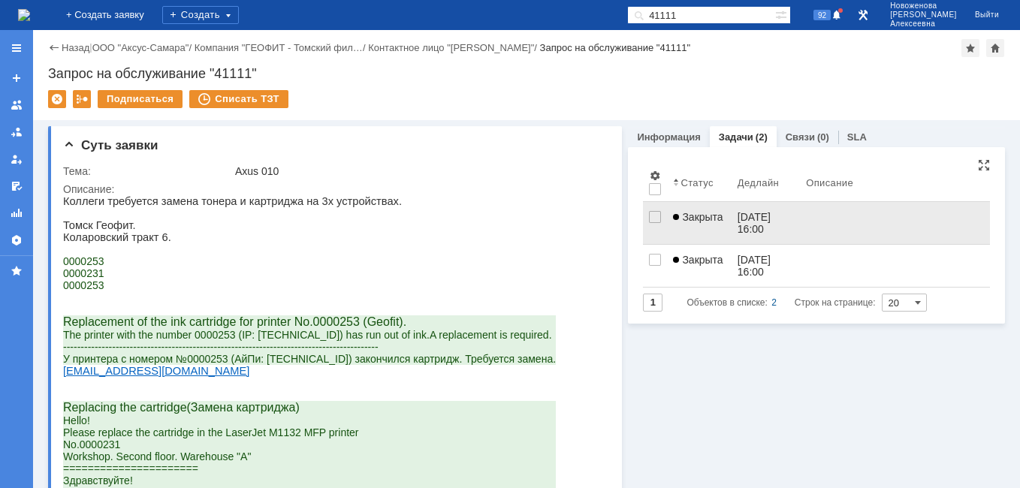
click at [690, 223] on link "Закрыта" at bounding box center [699, 223] width 64 height 42
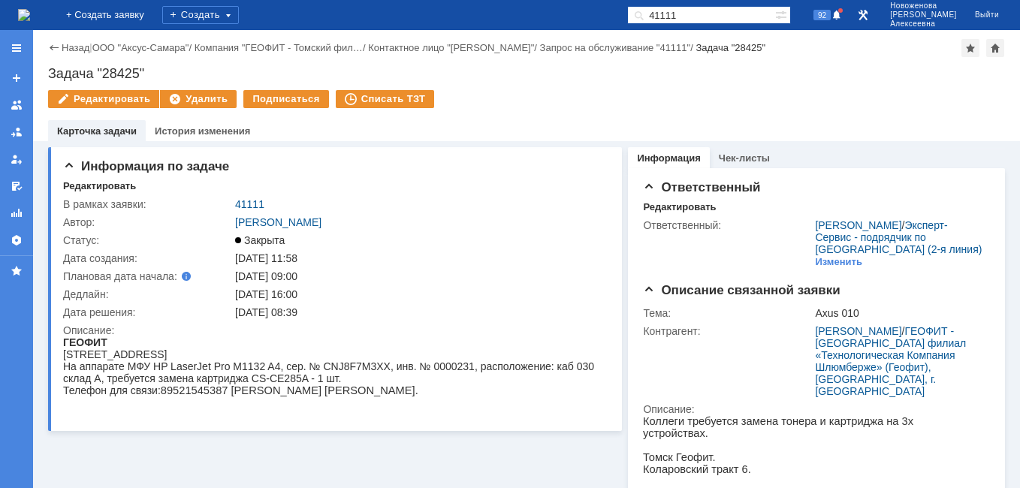
click at [65, 46] on link "Назад" at bounding box center [76, 47] width 28 height 11
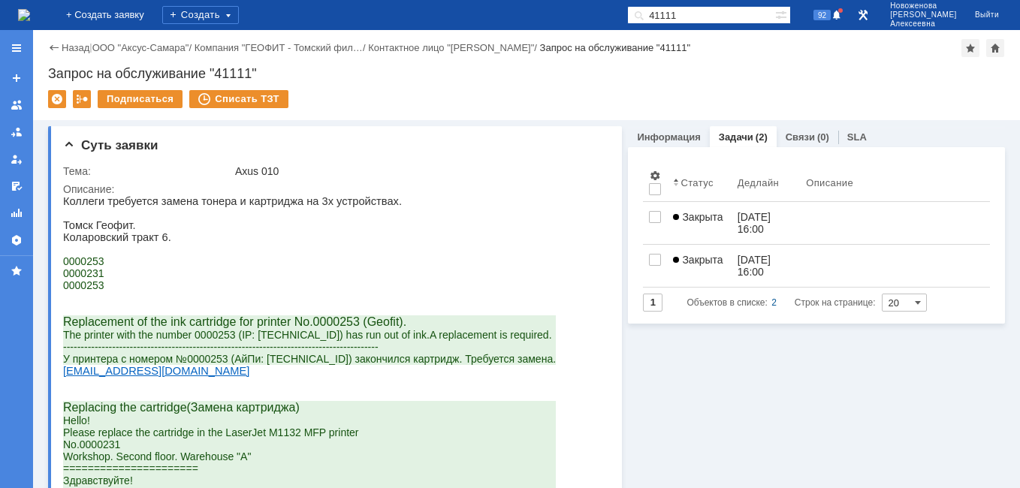
click at [704, 265] on span "Закрыта" at bounding box center [698, 260] width 50 height 12
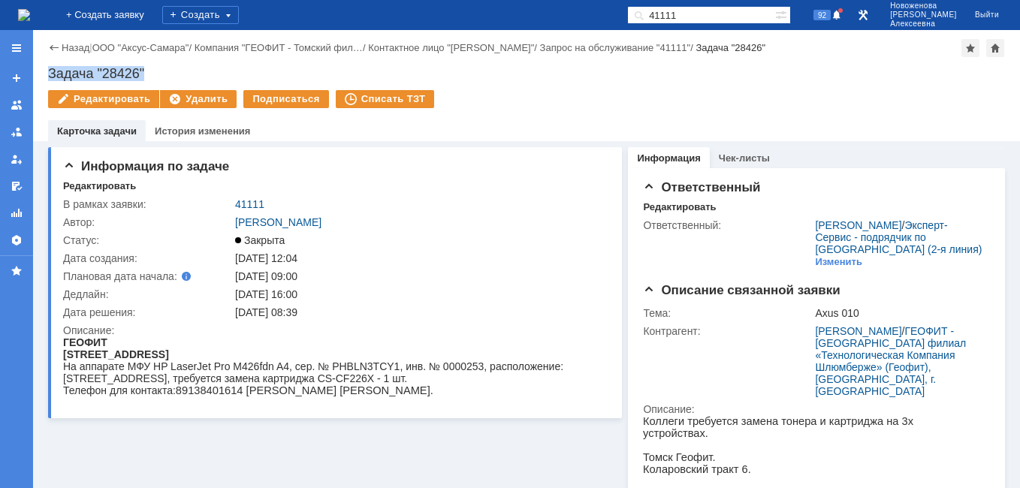
drag, startPoint x: 149, startPoint y: 65, endPoint x: 38, endPoint y: 65, distance: 111.9
click at [38, 65] on div "Назад | ООО "Аксус-Самара" / Компания "ГЕОФИТ - [PERSON_NAME]… / Контактное лиц…" at bounding box center [526, 85] width 986 height 111
copy div "Задача "28426""
